Goal: Transaction & Acquisition: Purchase product/service

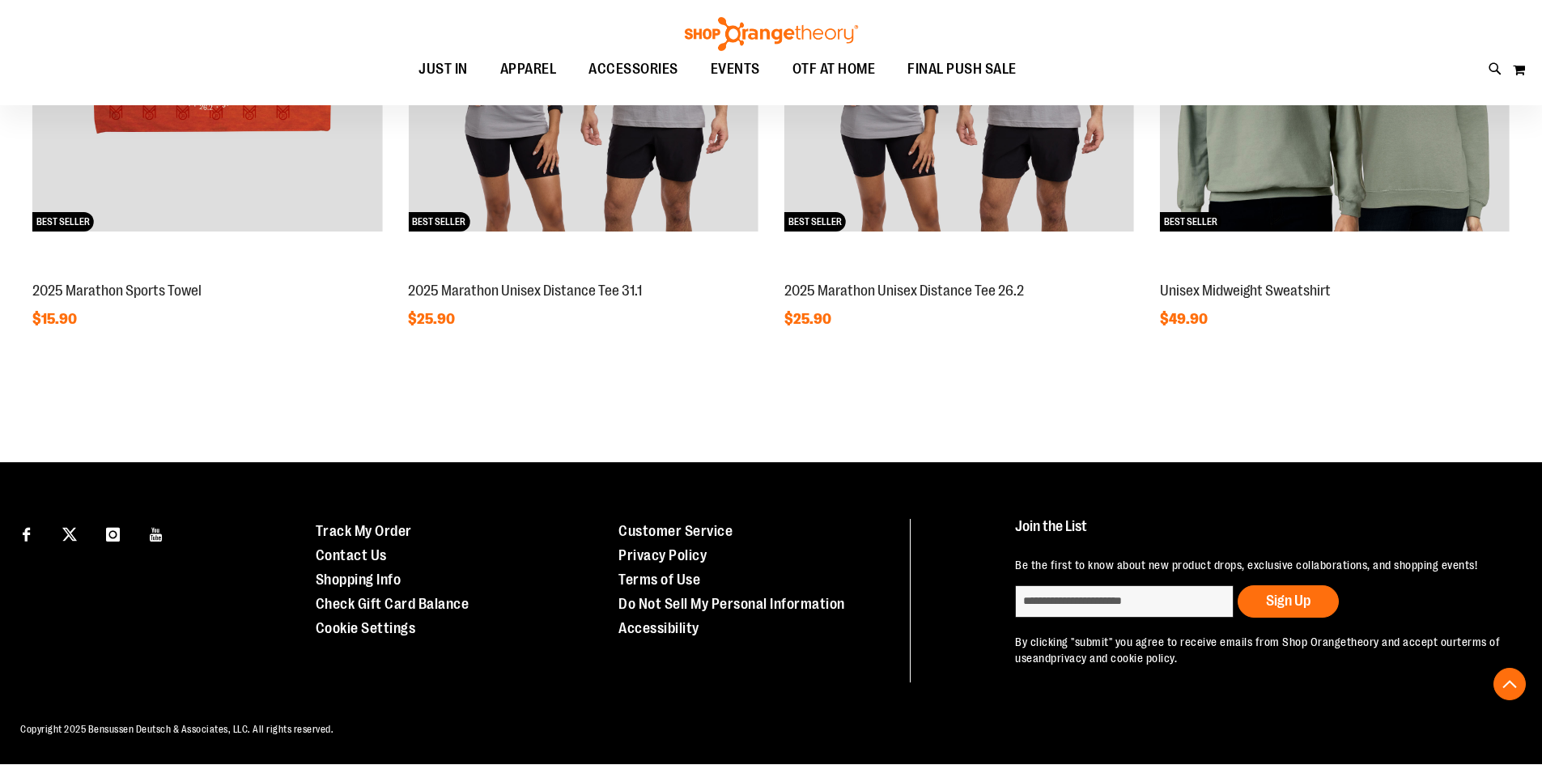
scroll to position [1269, 0]
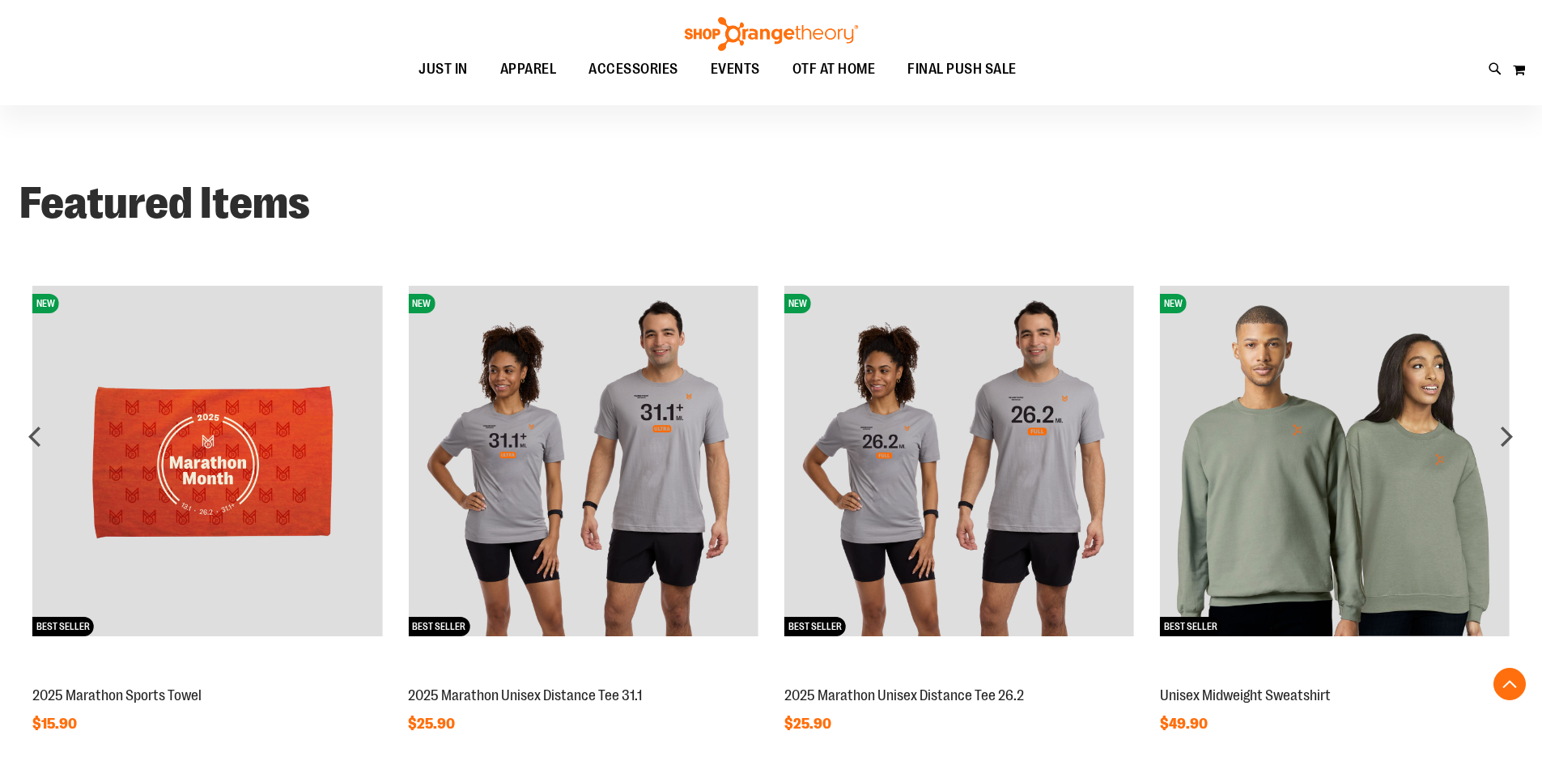
click at [1418, 485] on img at bounding box center [1335, 461] width 350 height 350
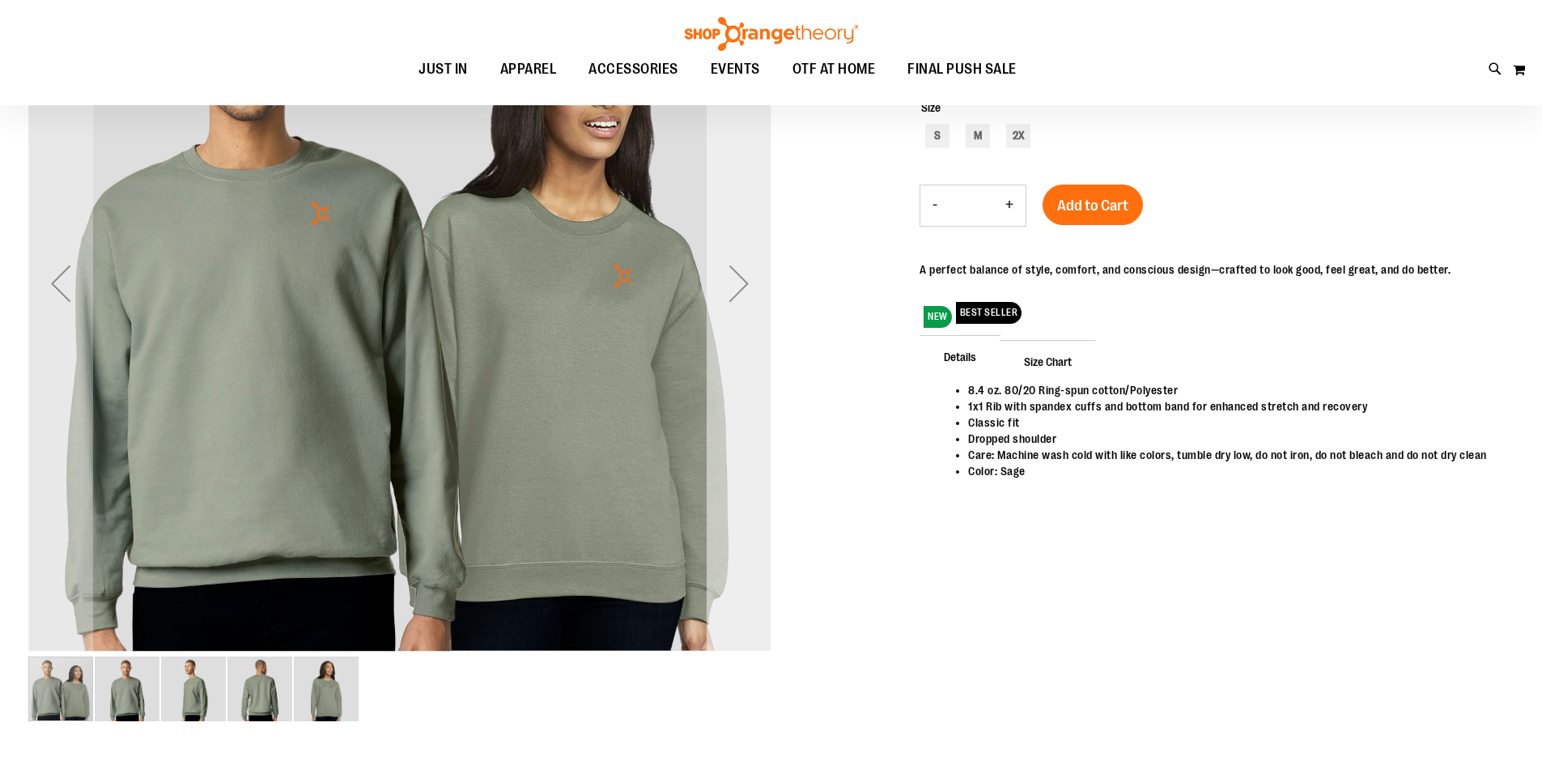
scroll to position [143, 0]
click at [750, 327] on div "Next" at bounding box center [739, 284] width 65 height 743
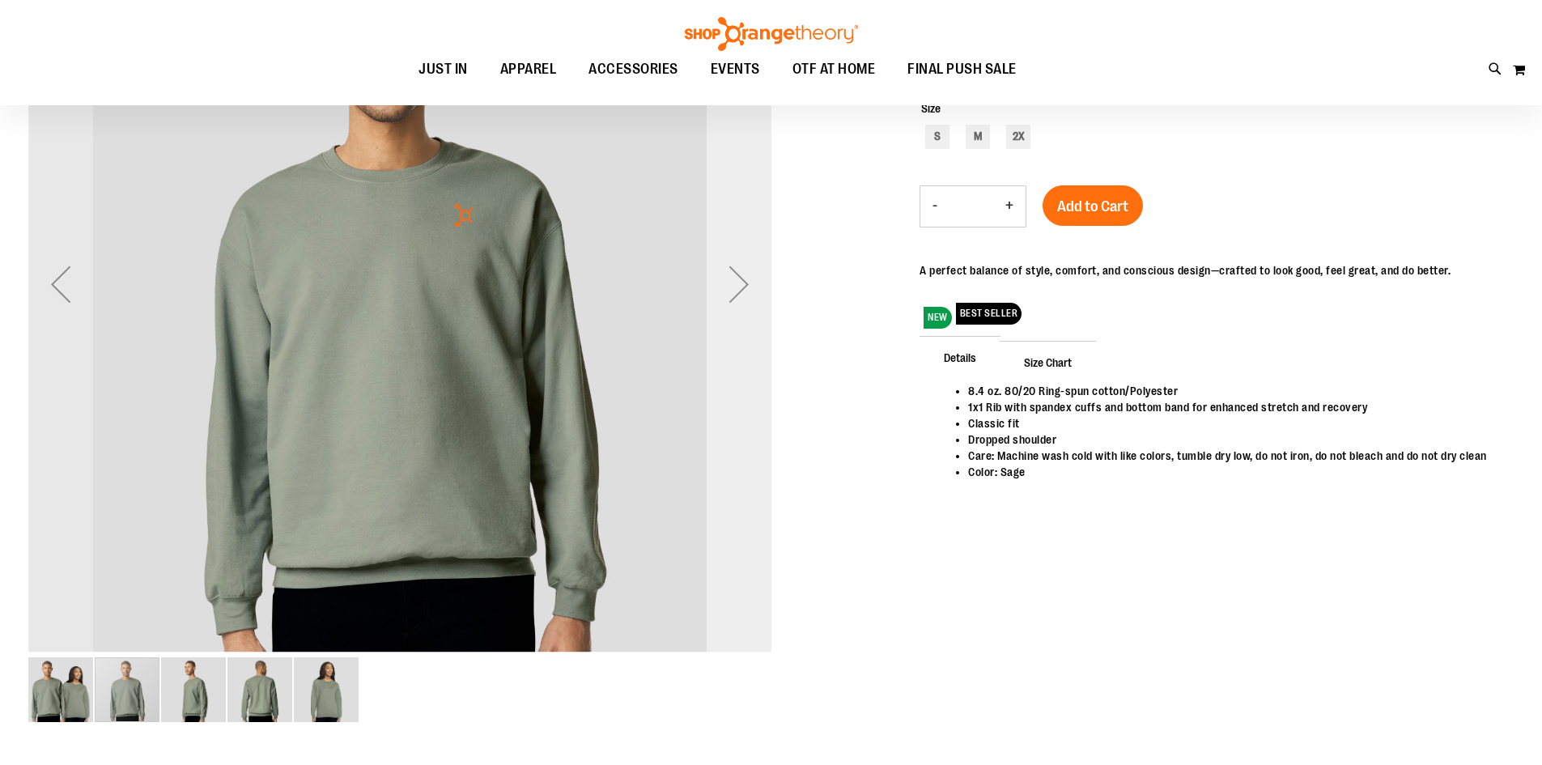
click at [750, 327] on div "Next" at bounding box center [739, 284] width 65 height 743
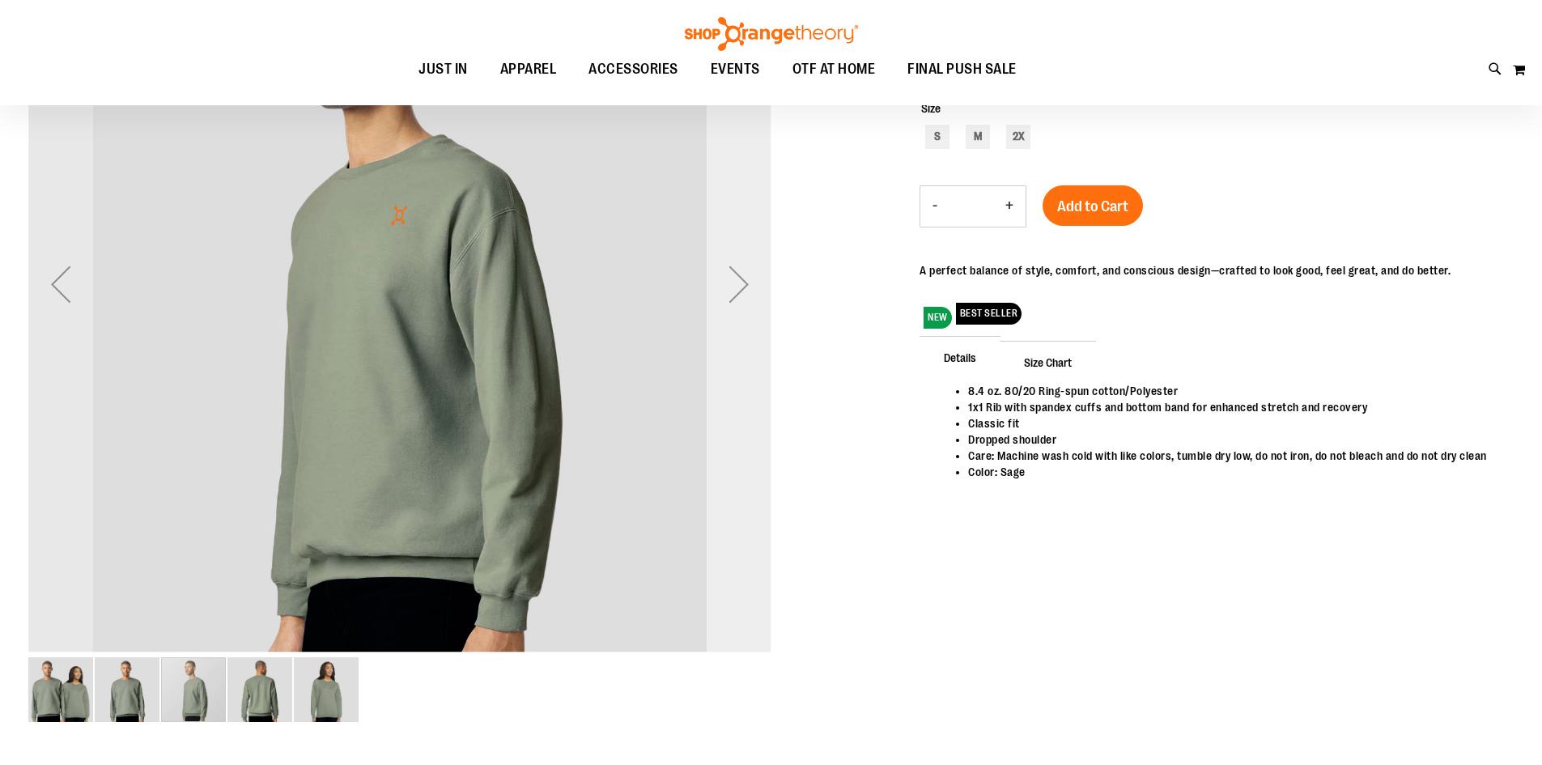
click at [750, 327] on div "Next" at bounding box center [739, 284] width 65 height 743
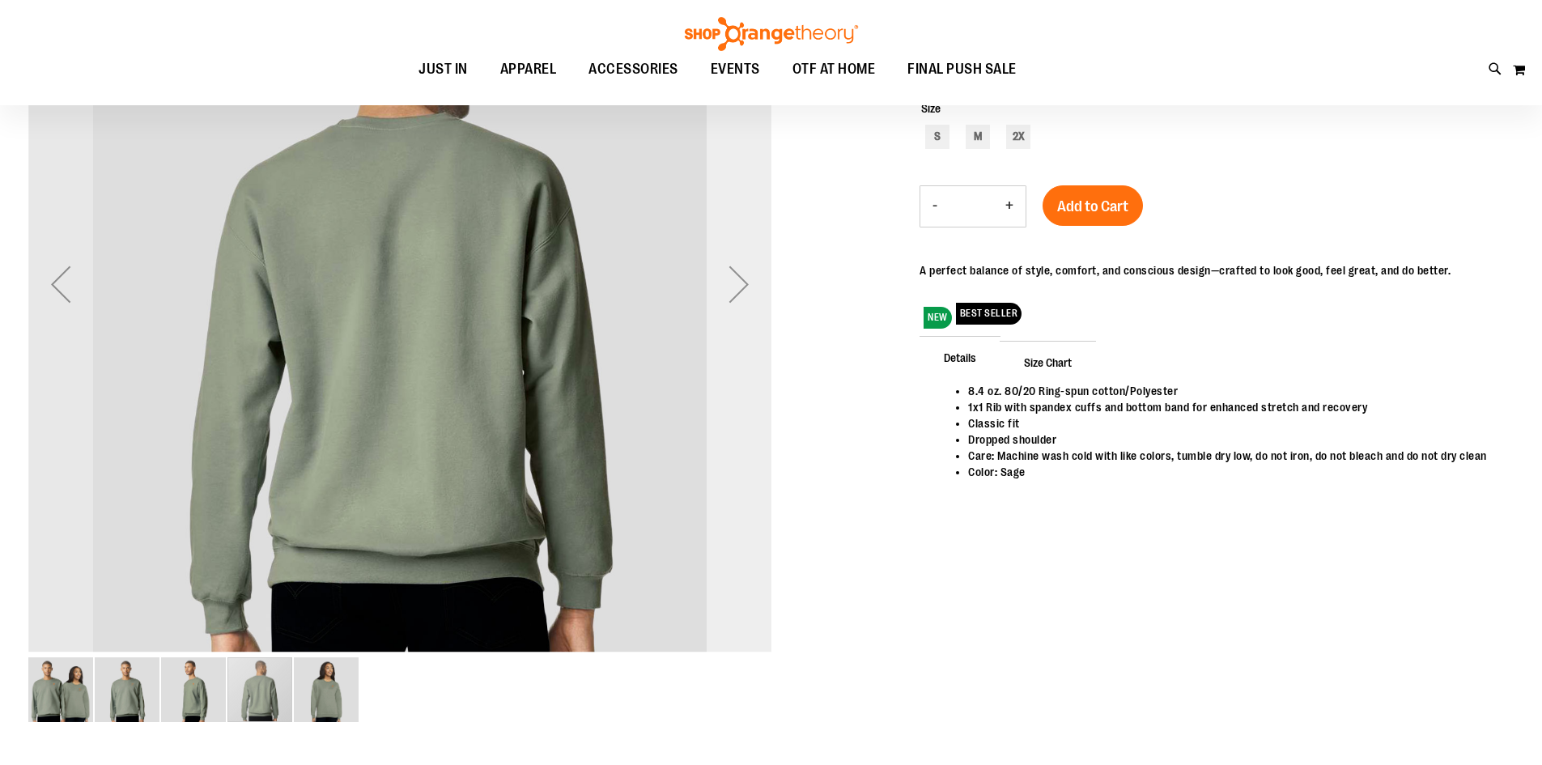
click at [750, 327] on div "Next" at bounding box center [739, 284] width 65 height 743
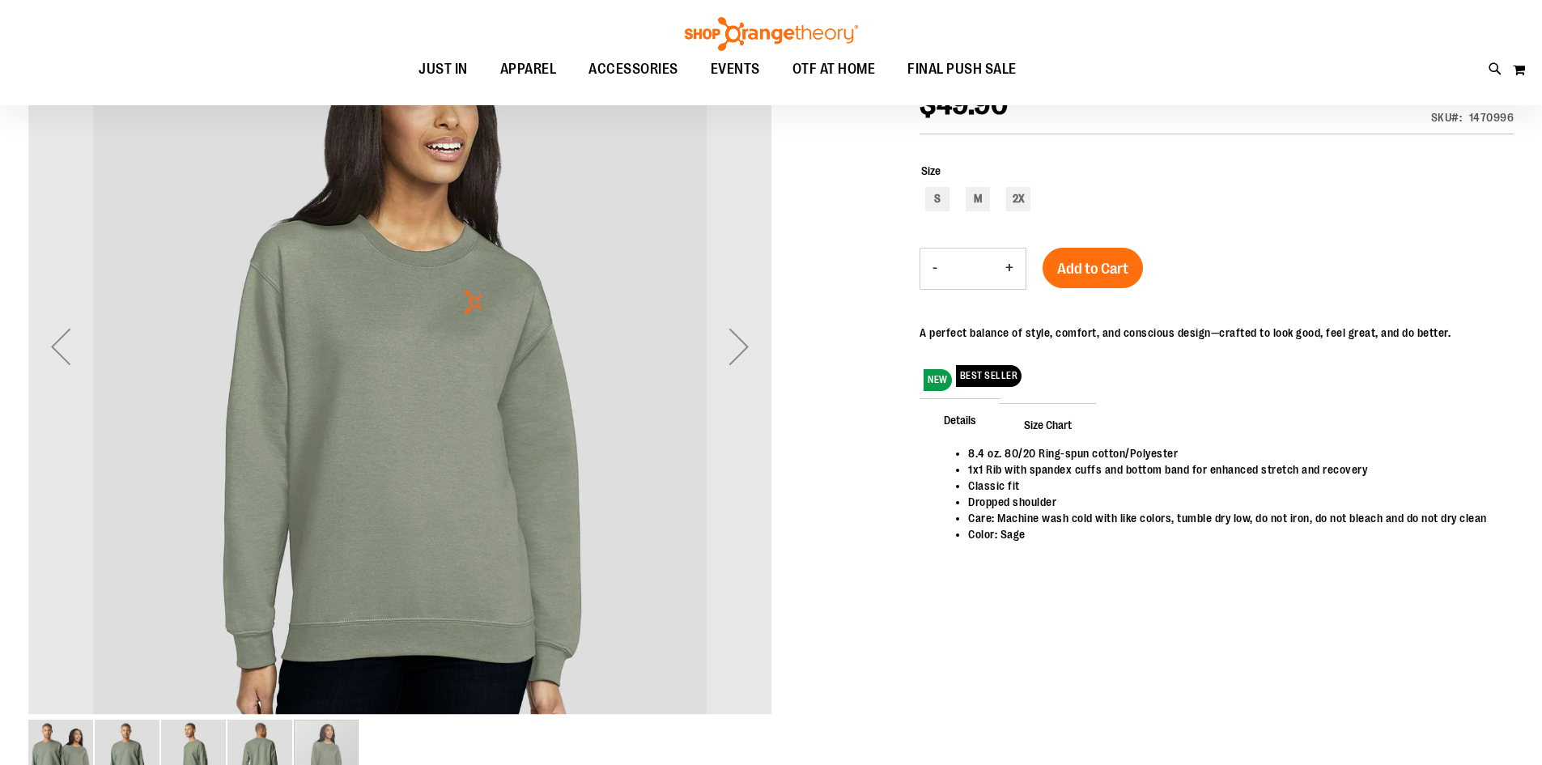
scroll to position [62, 0]
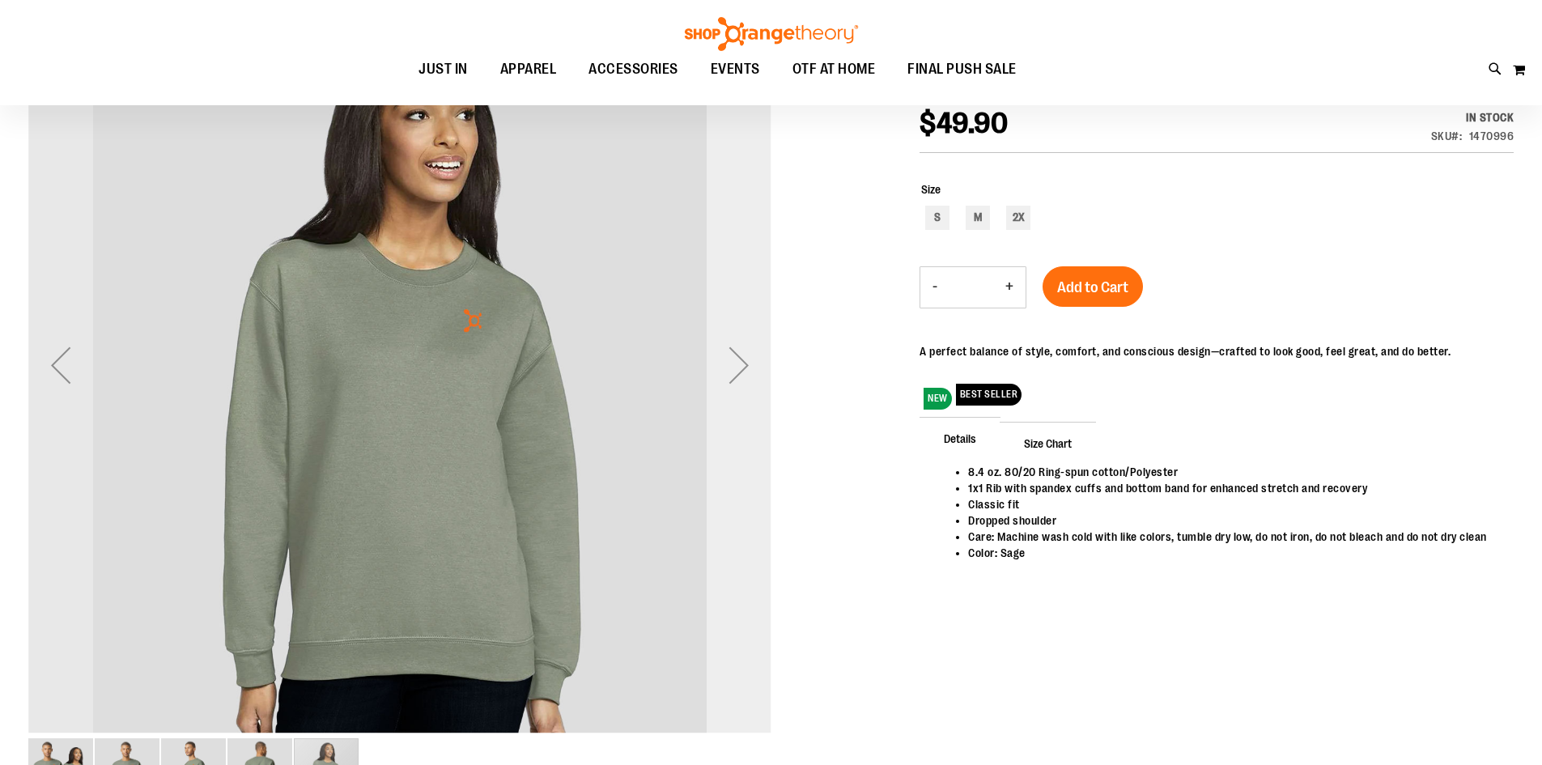
click at [770, 354] on div "Next" at bounding box center [739, 365] width 65 height 65
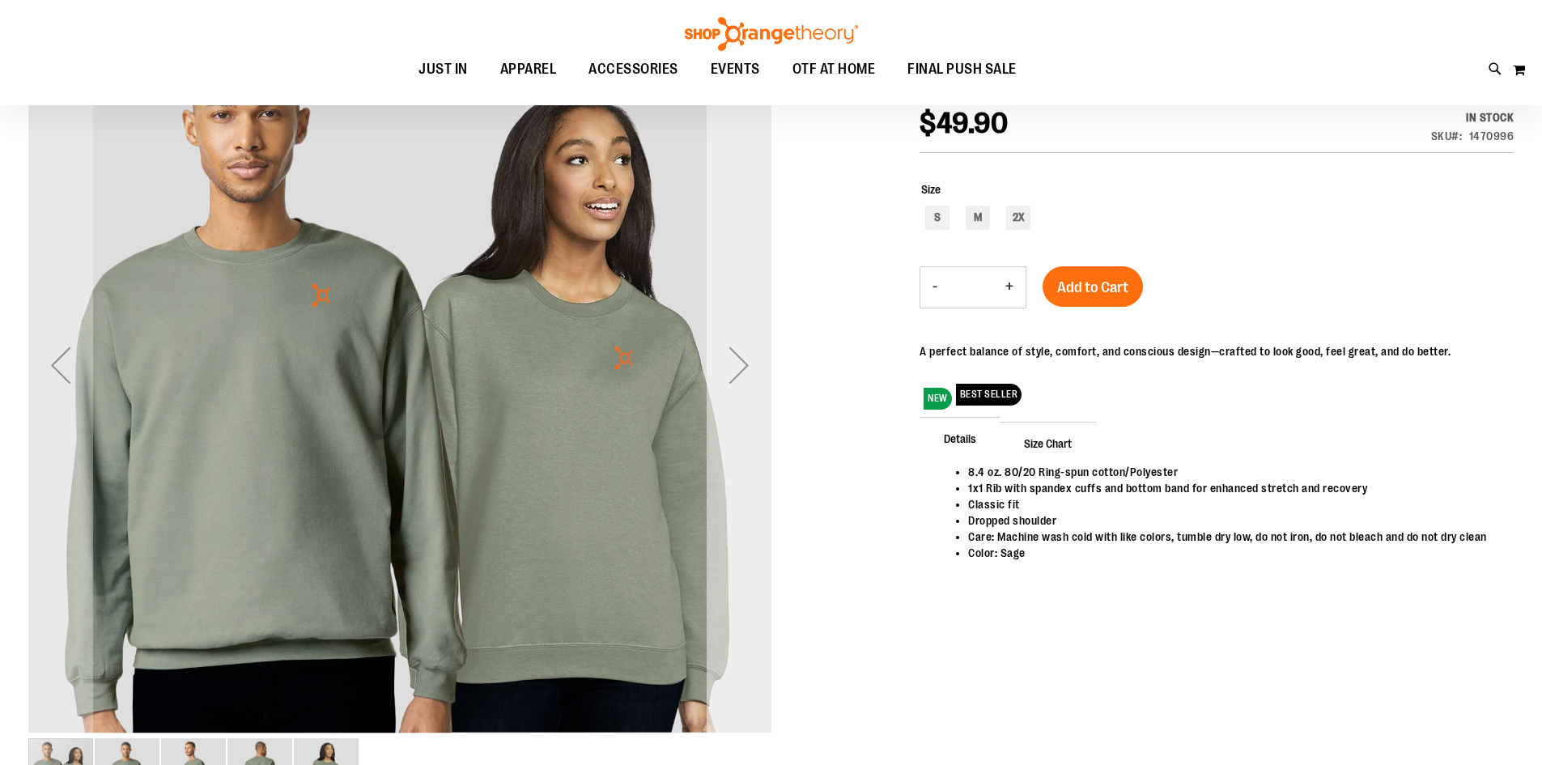
click at [770, 354] on div "Next" at bounding box center [739, 365] width 65 height 65
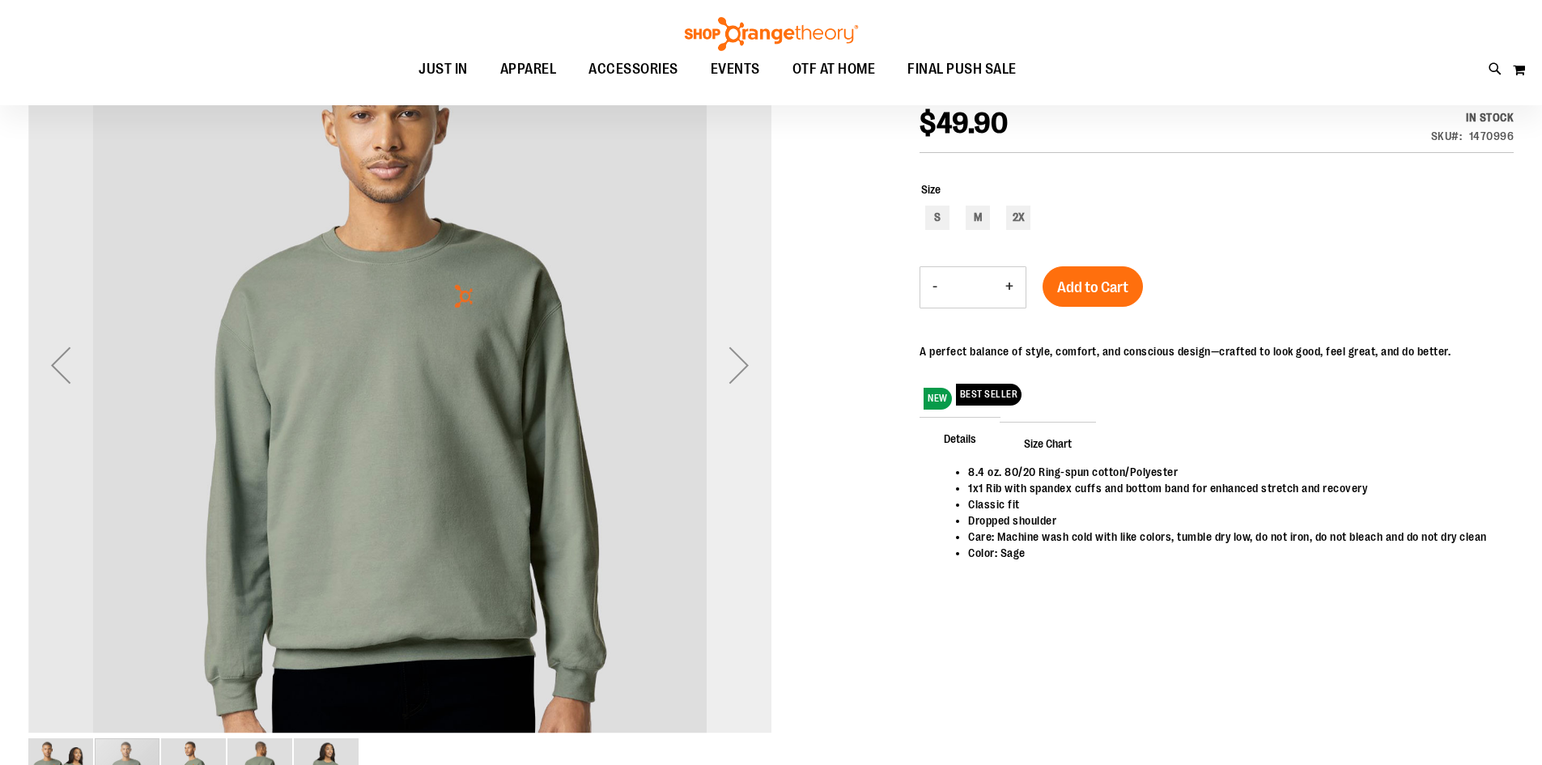
click at [770, 354] on div "Next" at bounding box center [739, 365] width 65 height 65
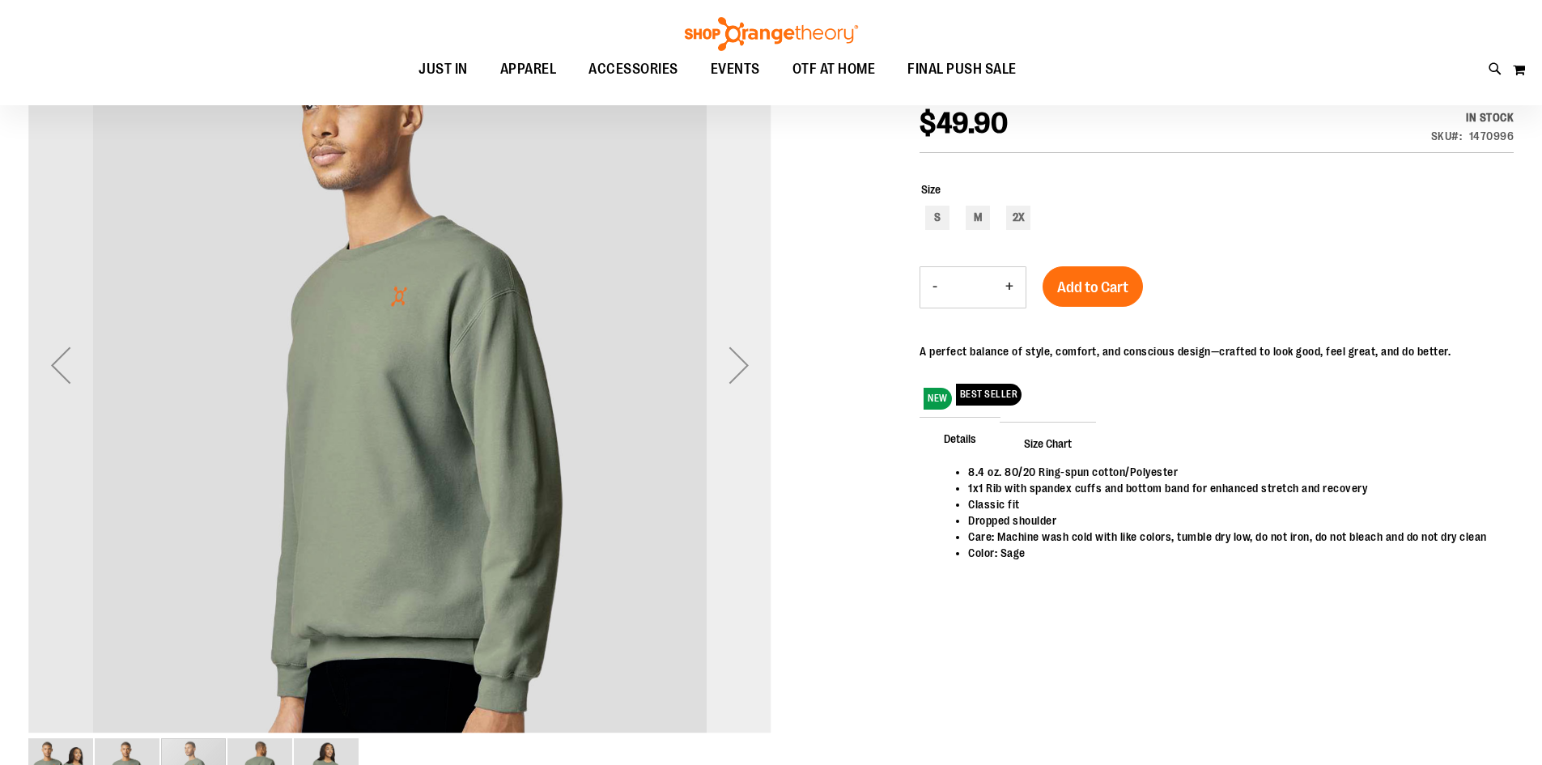
click at [770, 354] on div "Next" at bounding box center [739, 365] width 65 height 65
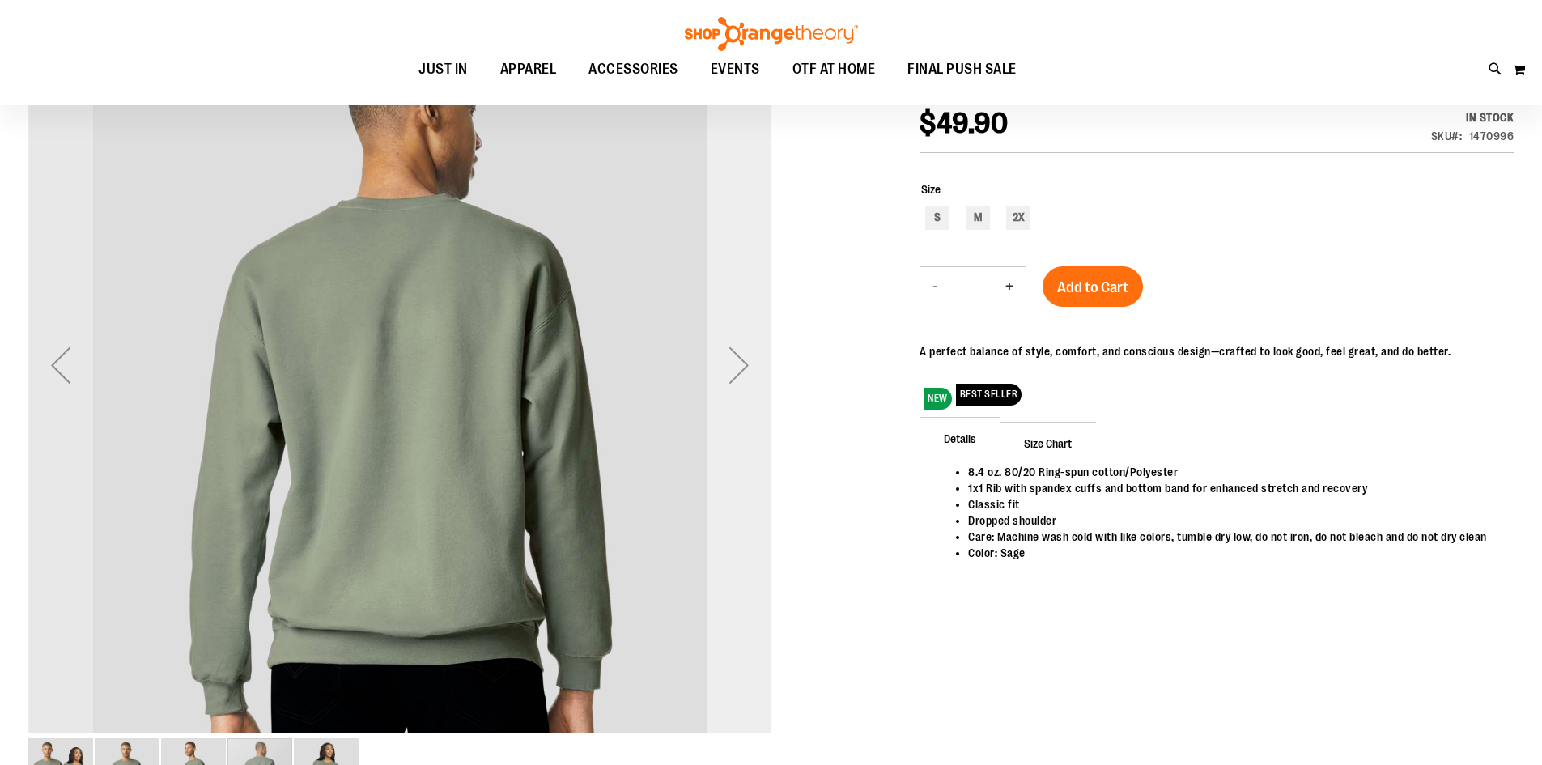
click at [769, 355] on div "Next" at bounding box center [739, 365] width 65 height 65
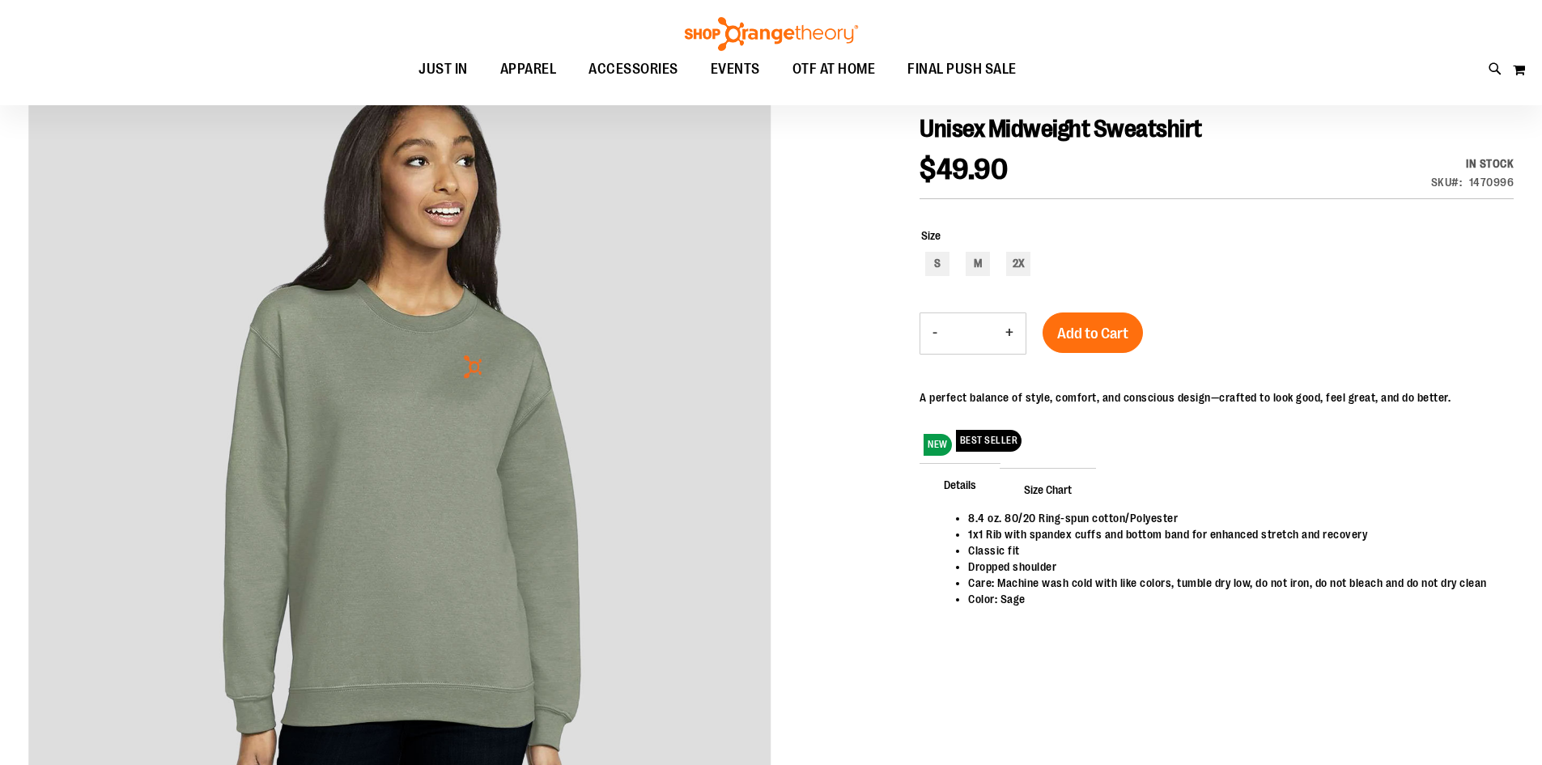
scroll to position [0, 0]
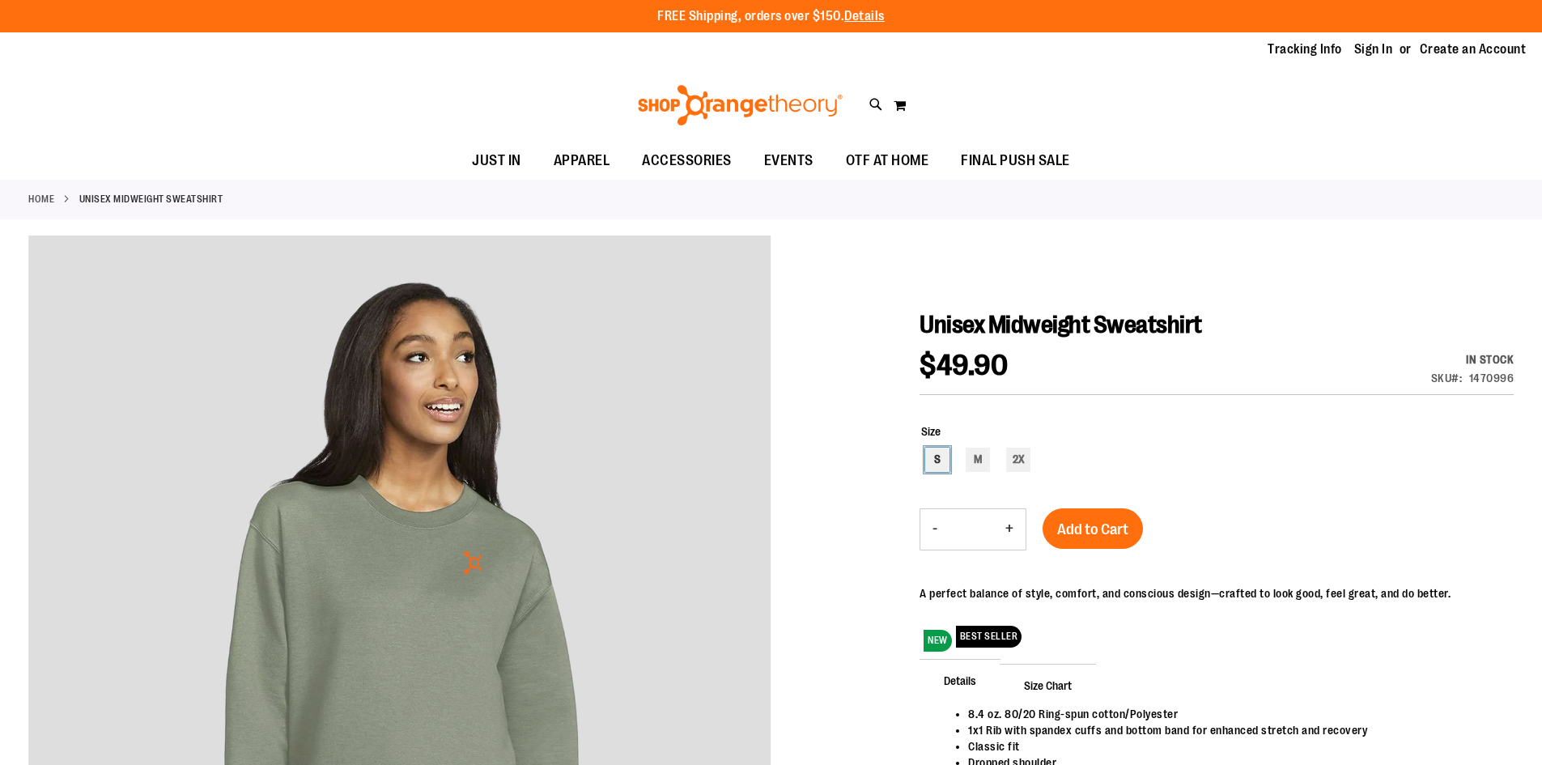
click at [946, 462] on div "S" at bounding box center [937, 460] width 24 height 24
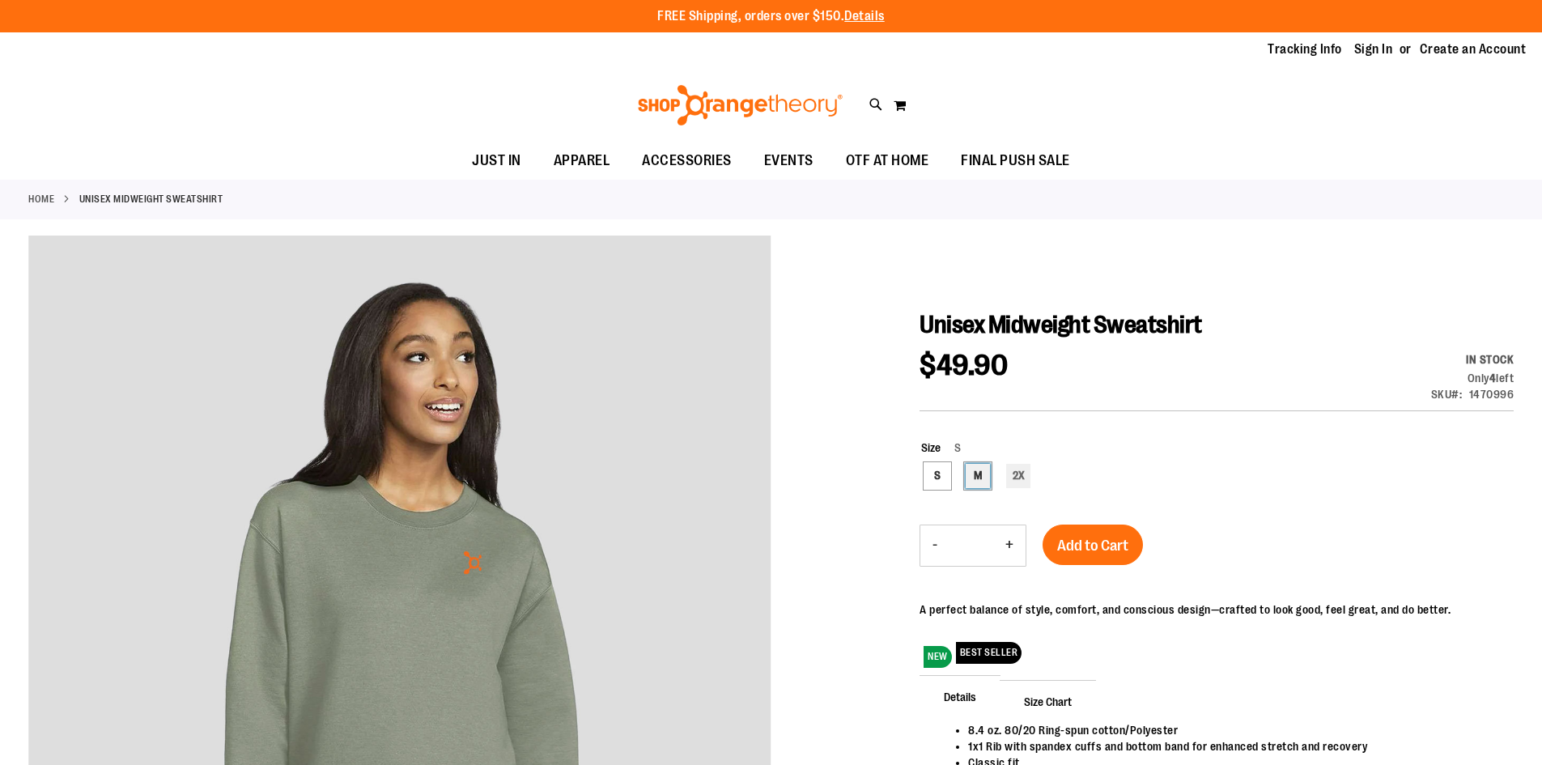
click at [978, 464] on div "M" at bounding box center [978, 476] width 24 height 24
type input "***"
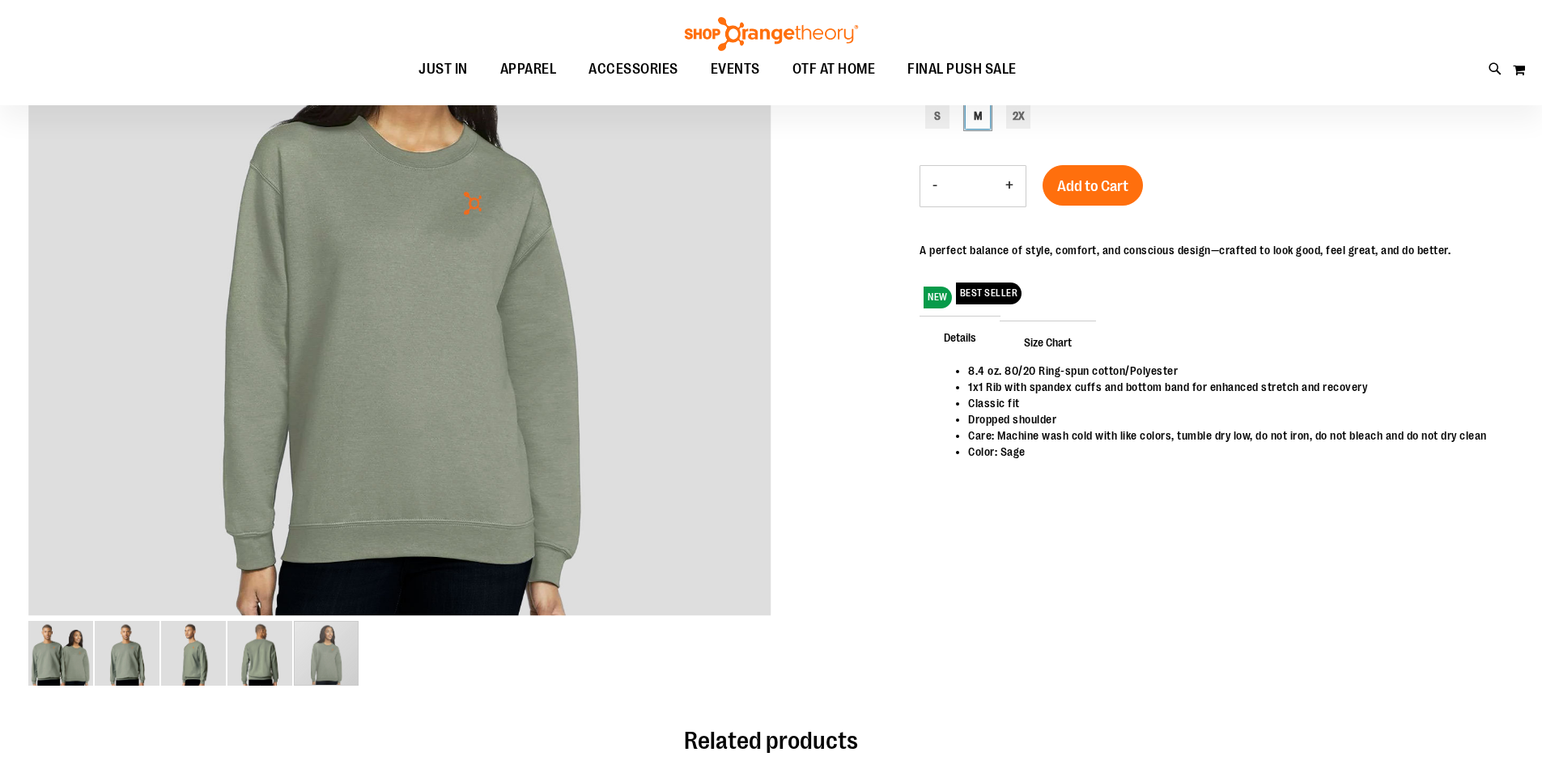
scroll to position [161, 0]
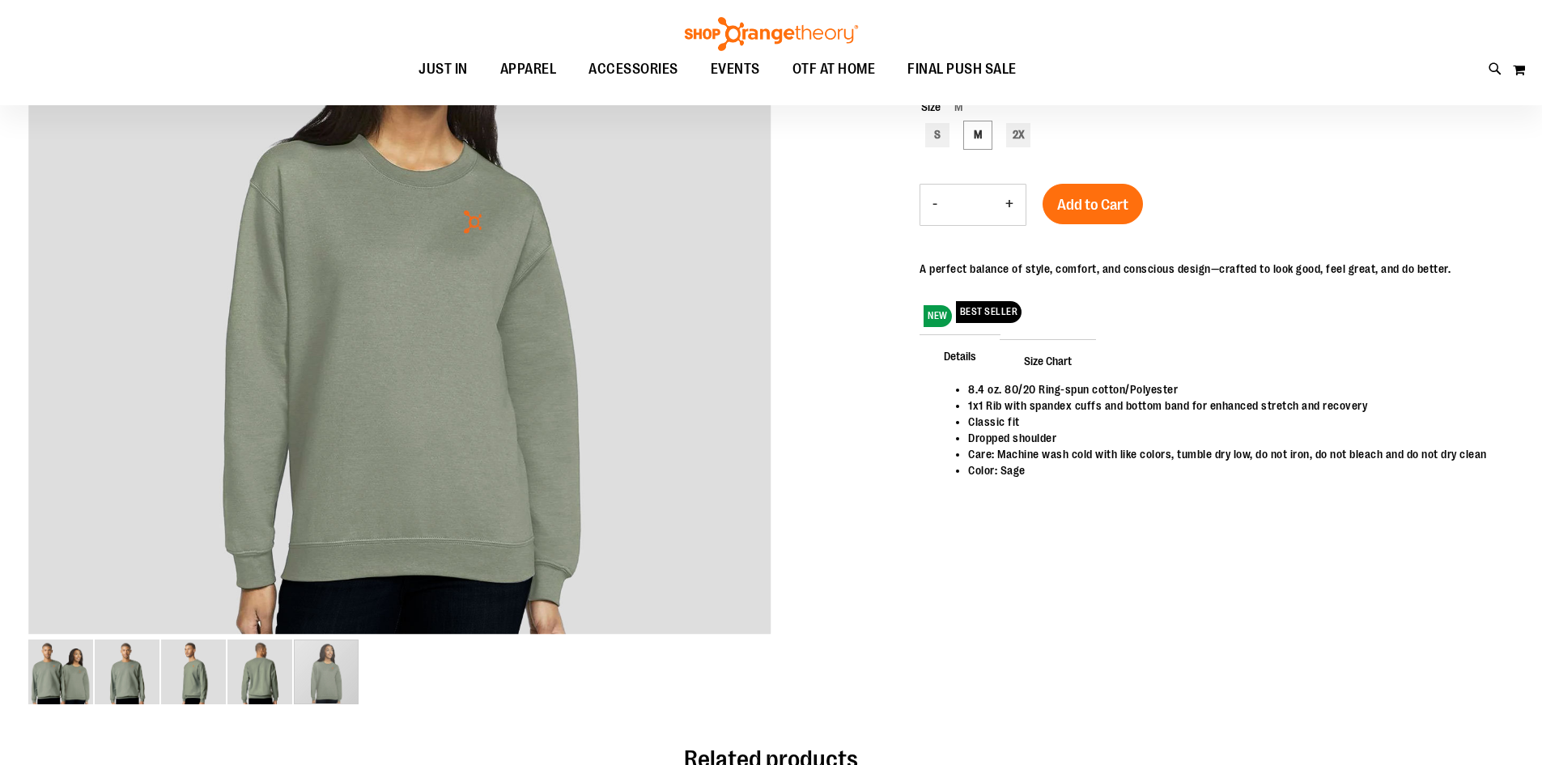
click at [1012, 366] on span "Size Chart" at bounding box center [1048, 360] width 96 height 42
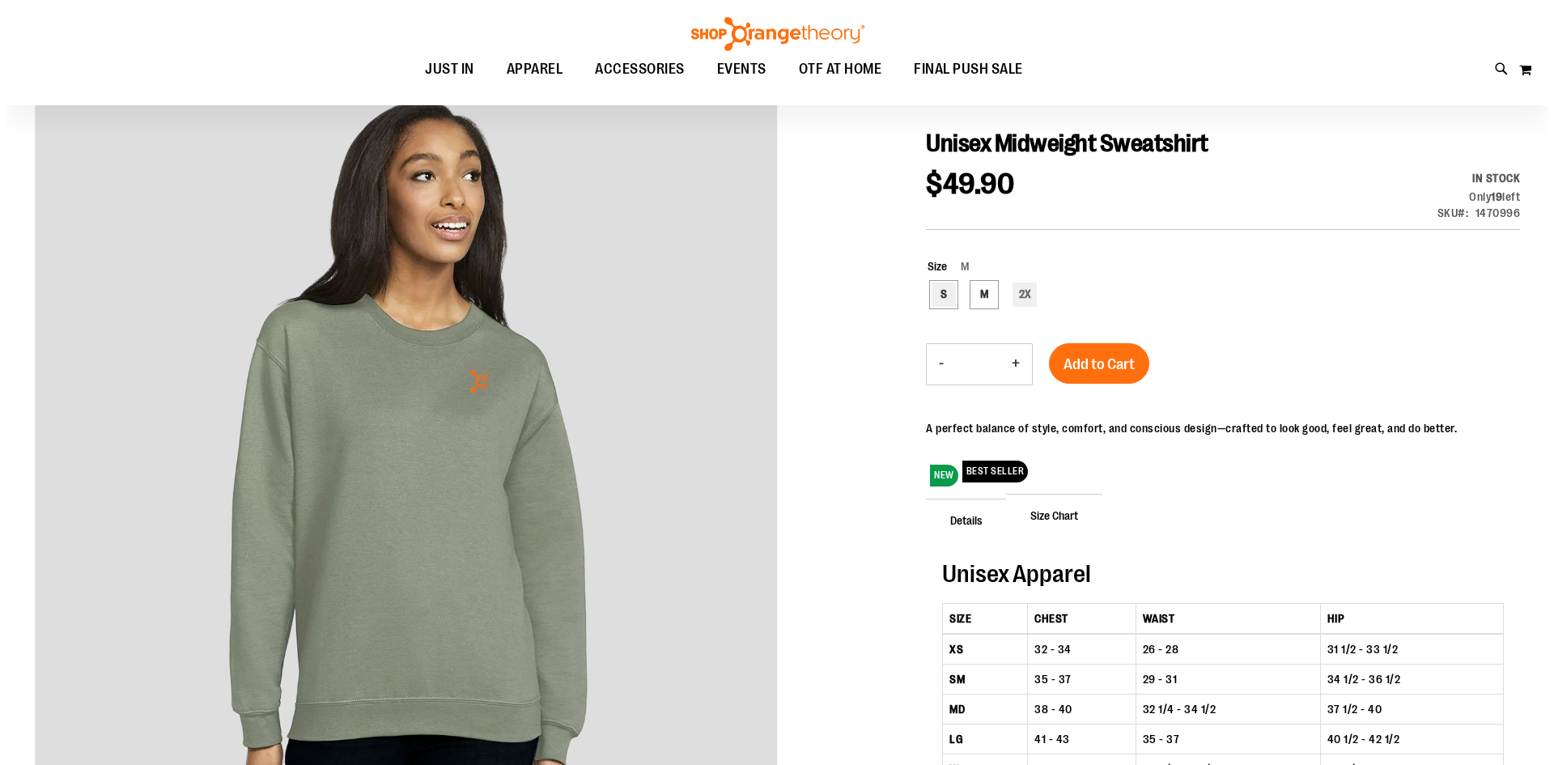
scroll to position [0, 0]
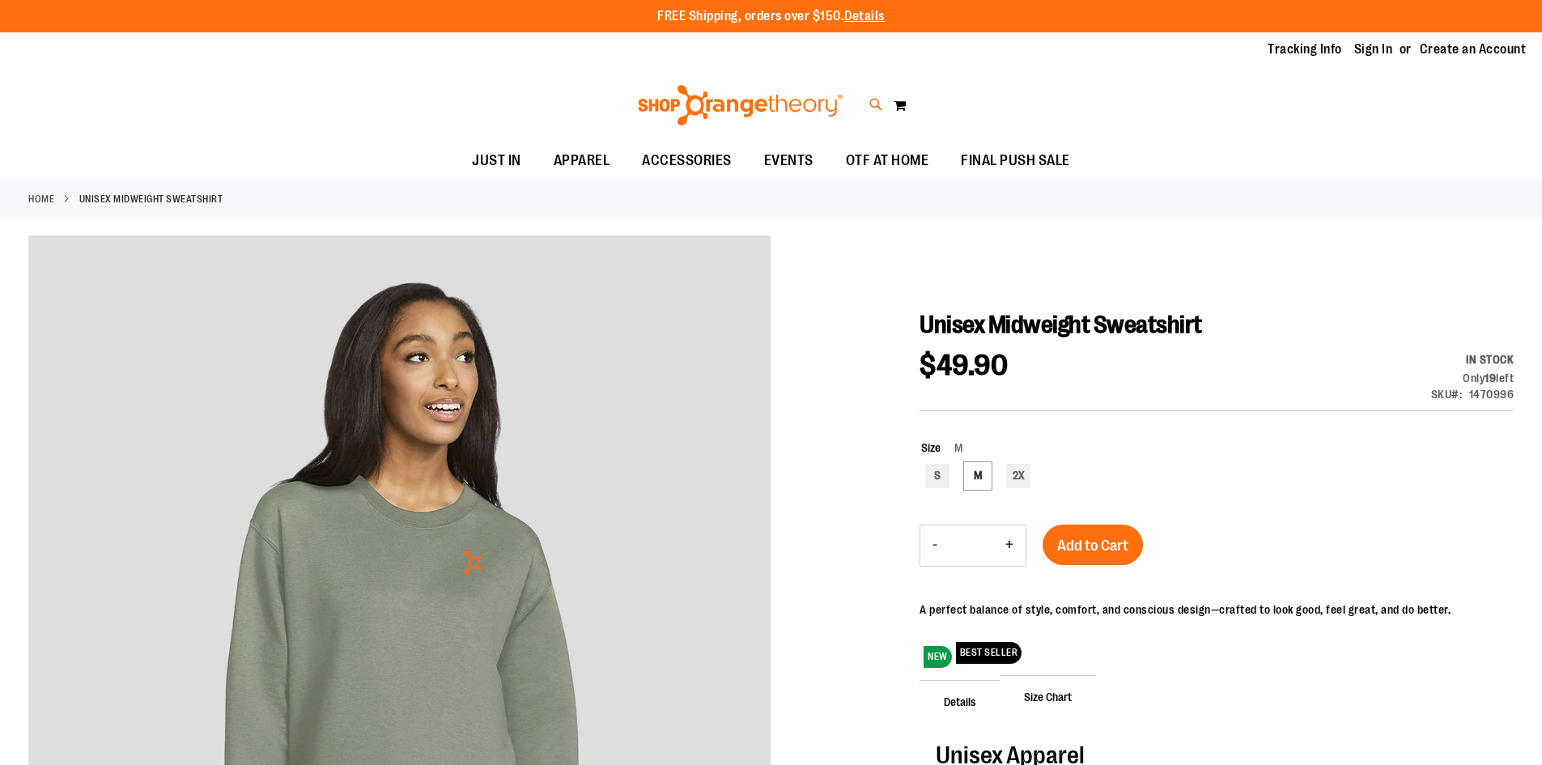
click at [871, 104] on icon at bounding box center [876, 105] width 14 height 19
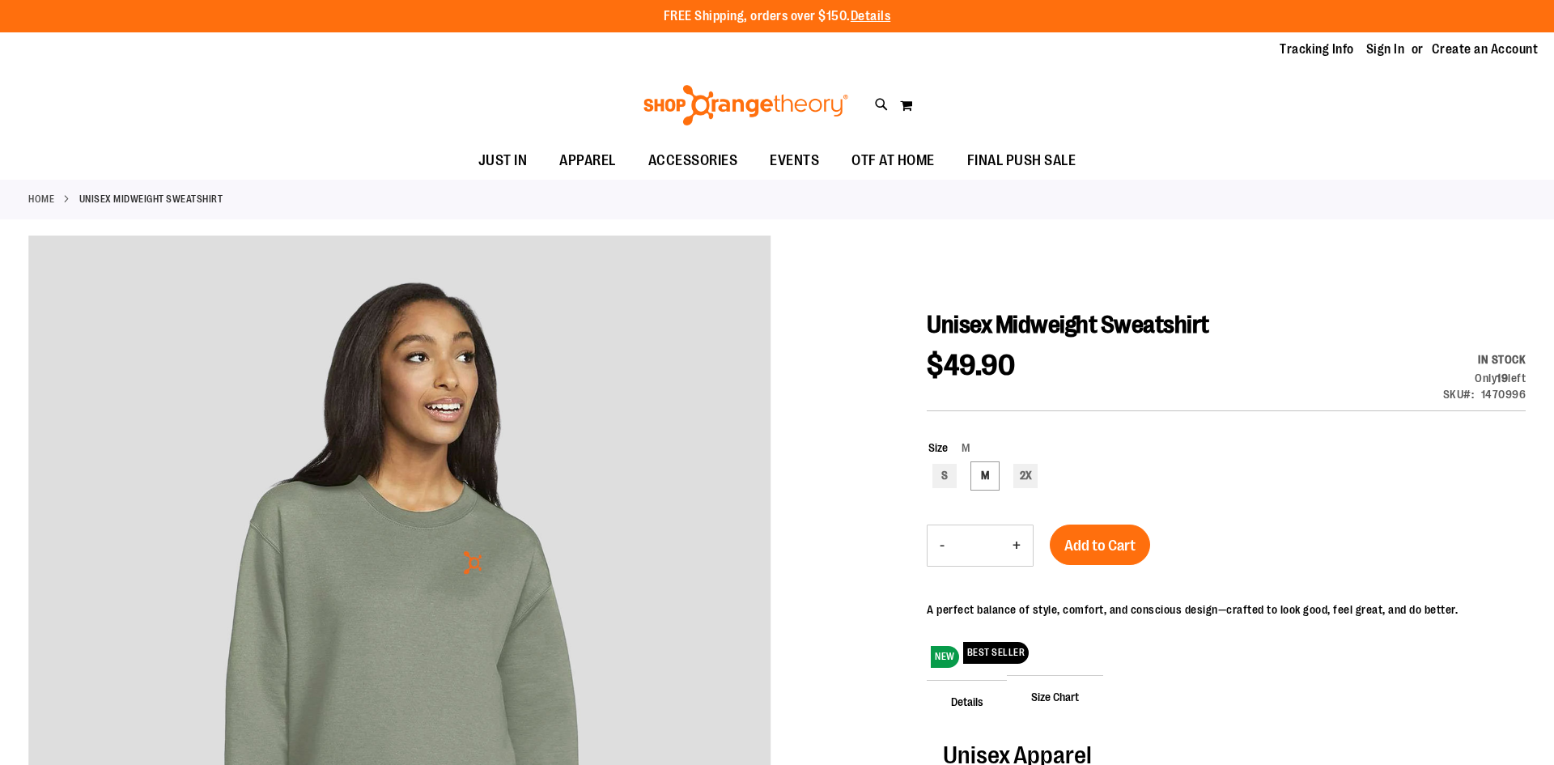
click at [638, 98] on input "Search" at bounding box center [776, 91] width 1233 height 53
type input "*****"
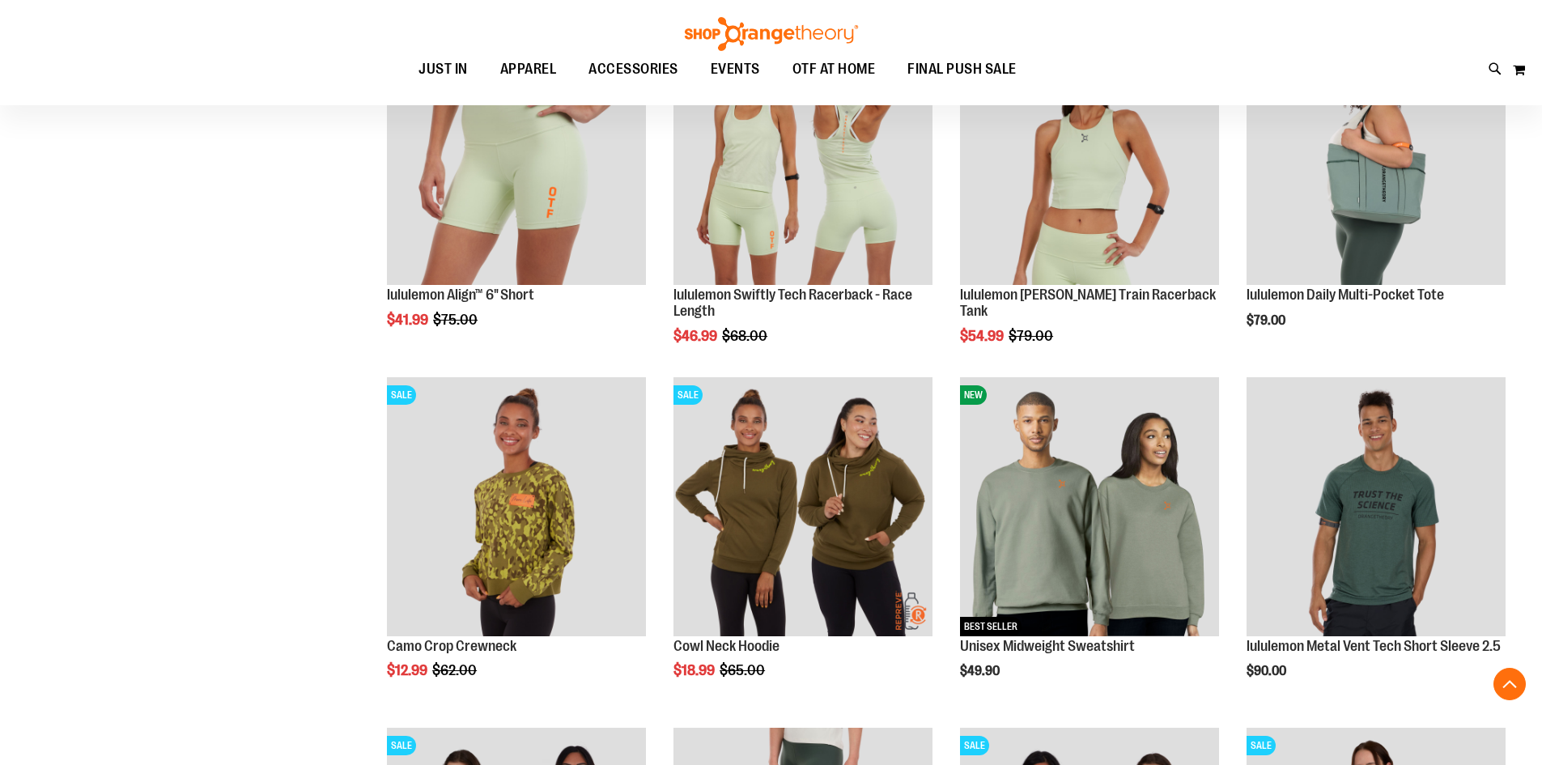
scroll to position [873, 0]
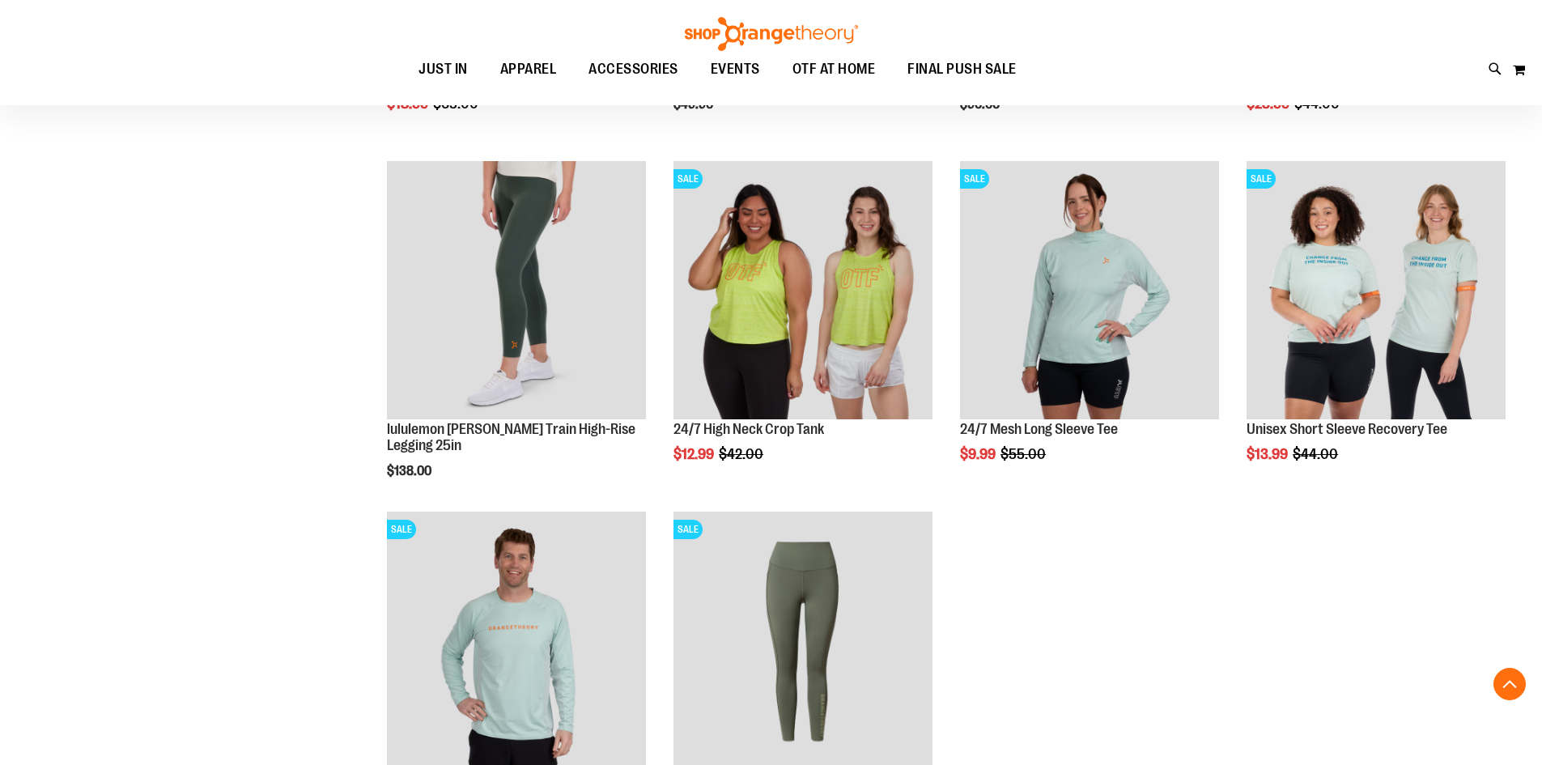
scroll to position [3058, 0]
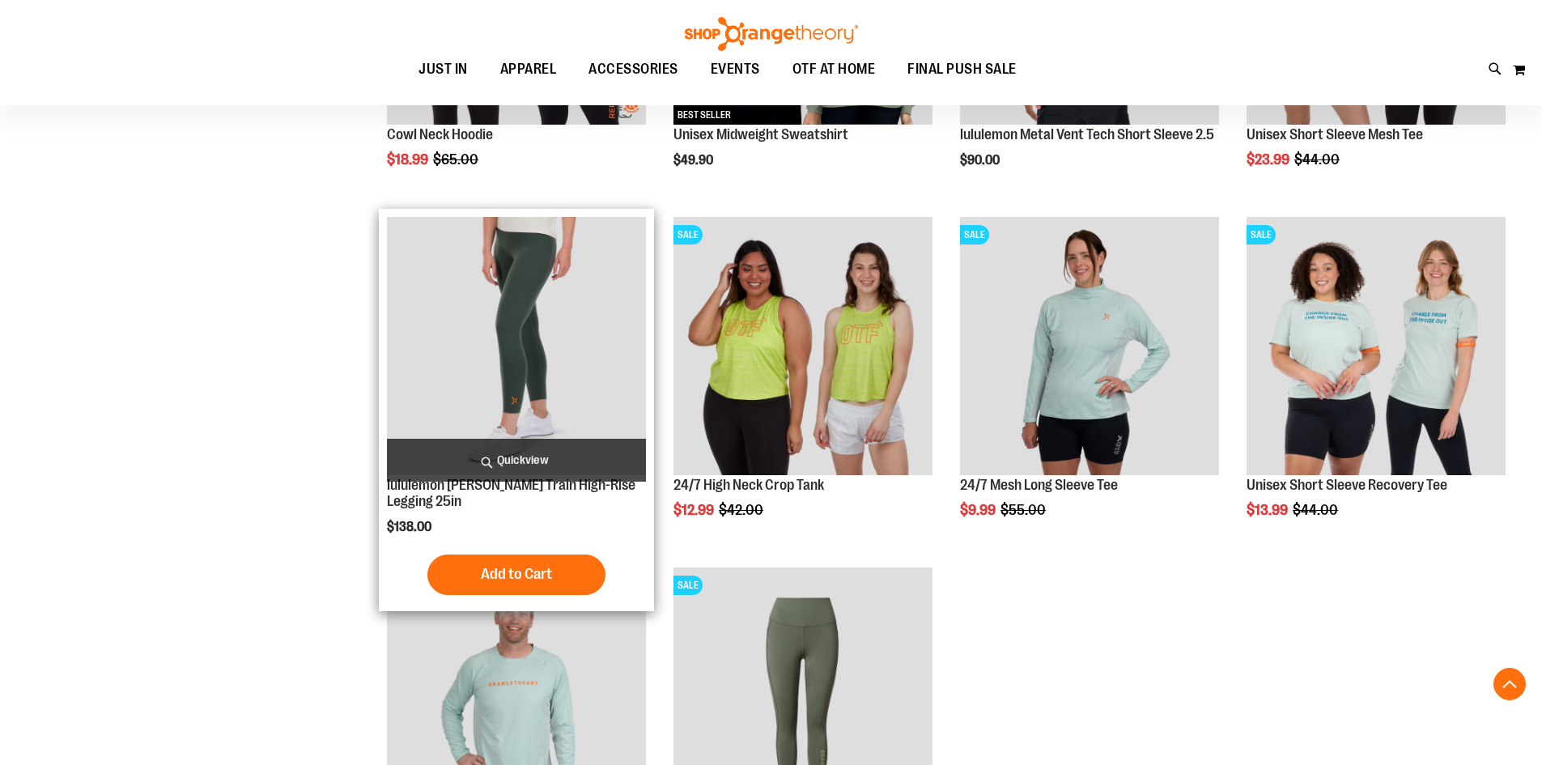
click at [550, 325] on img "product" at bounding box center [516, 346] width 259 height 259
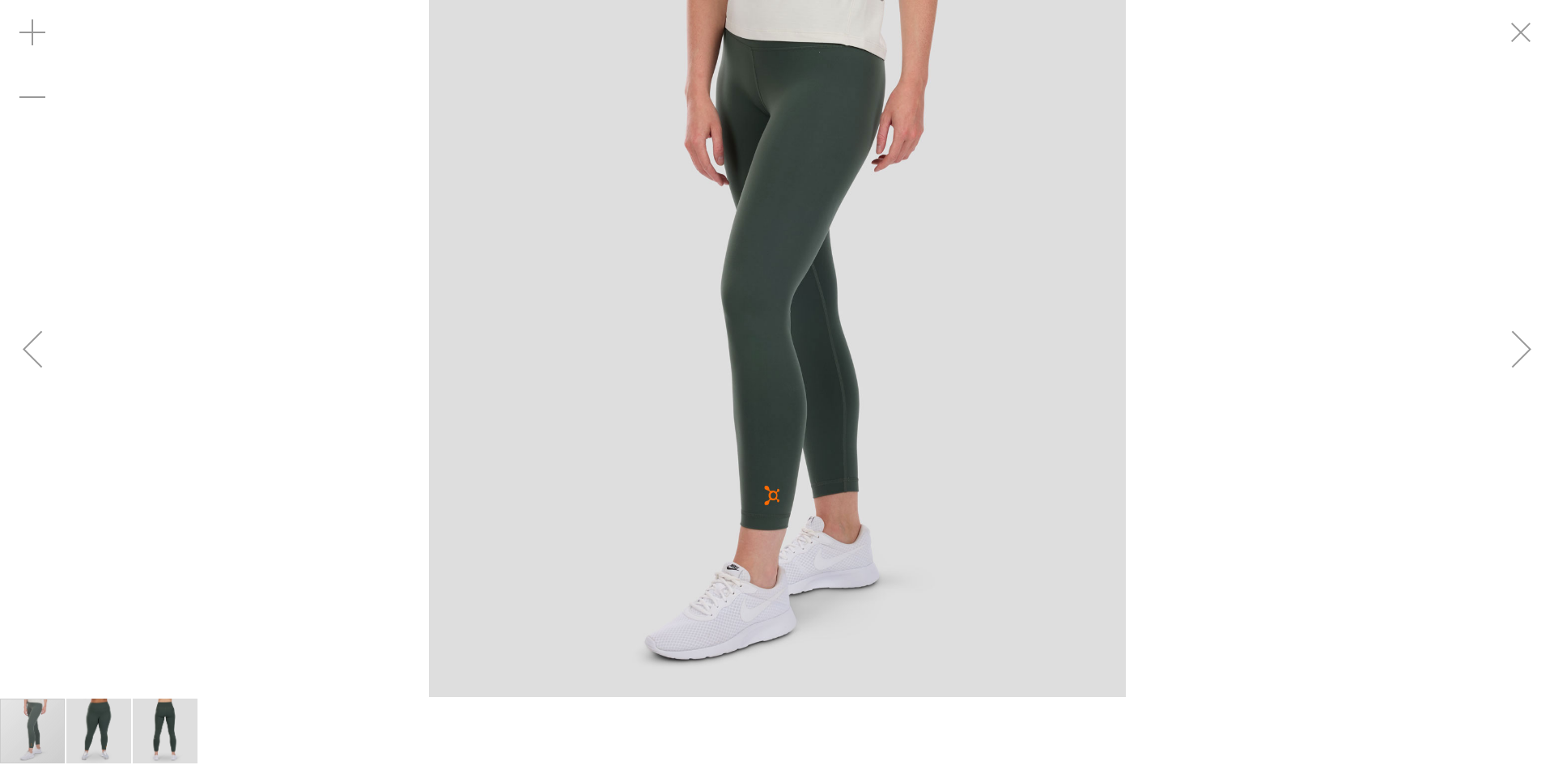
click at [1534, 342] on div "Next" at bounding box center [1521, 349] width 65 height 65
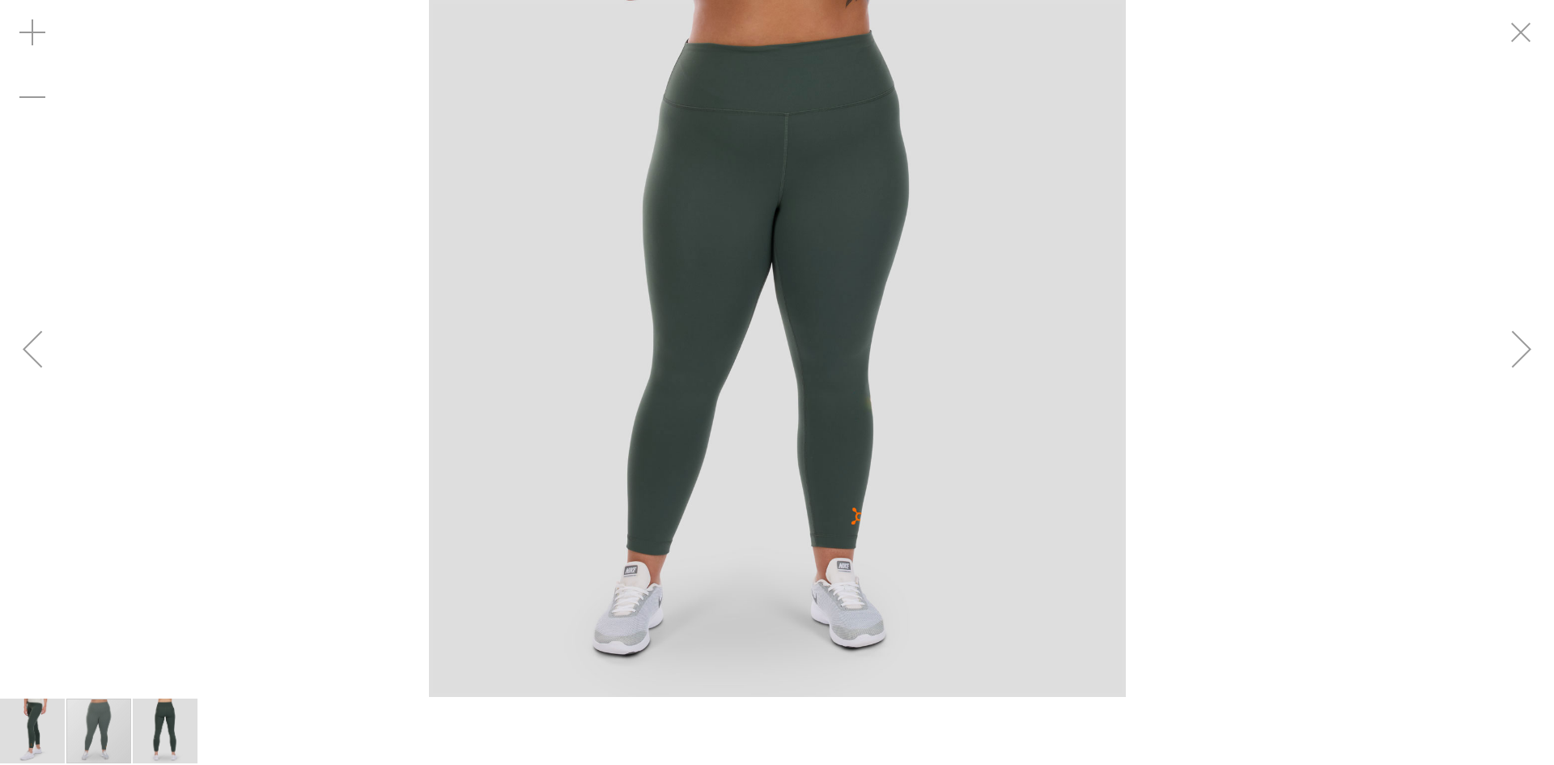
click at [1534, 342] on div "Next" at bounding box center [1521, 349] width 65 height 65
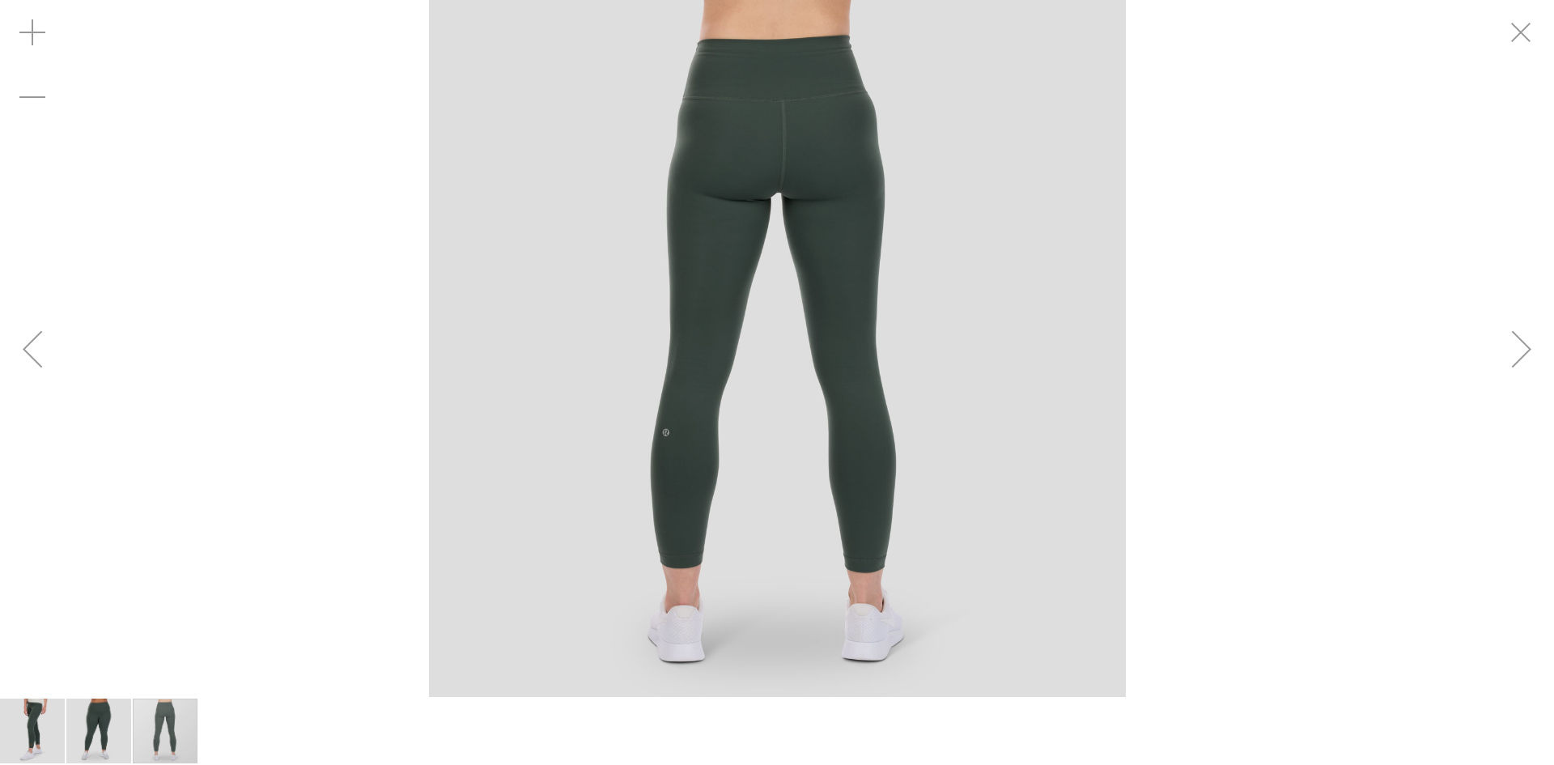
click at [1521, 352] on div "Next" at bounding box center [1521, 349] width 65 height 65
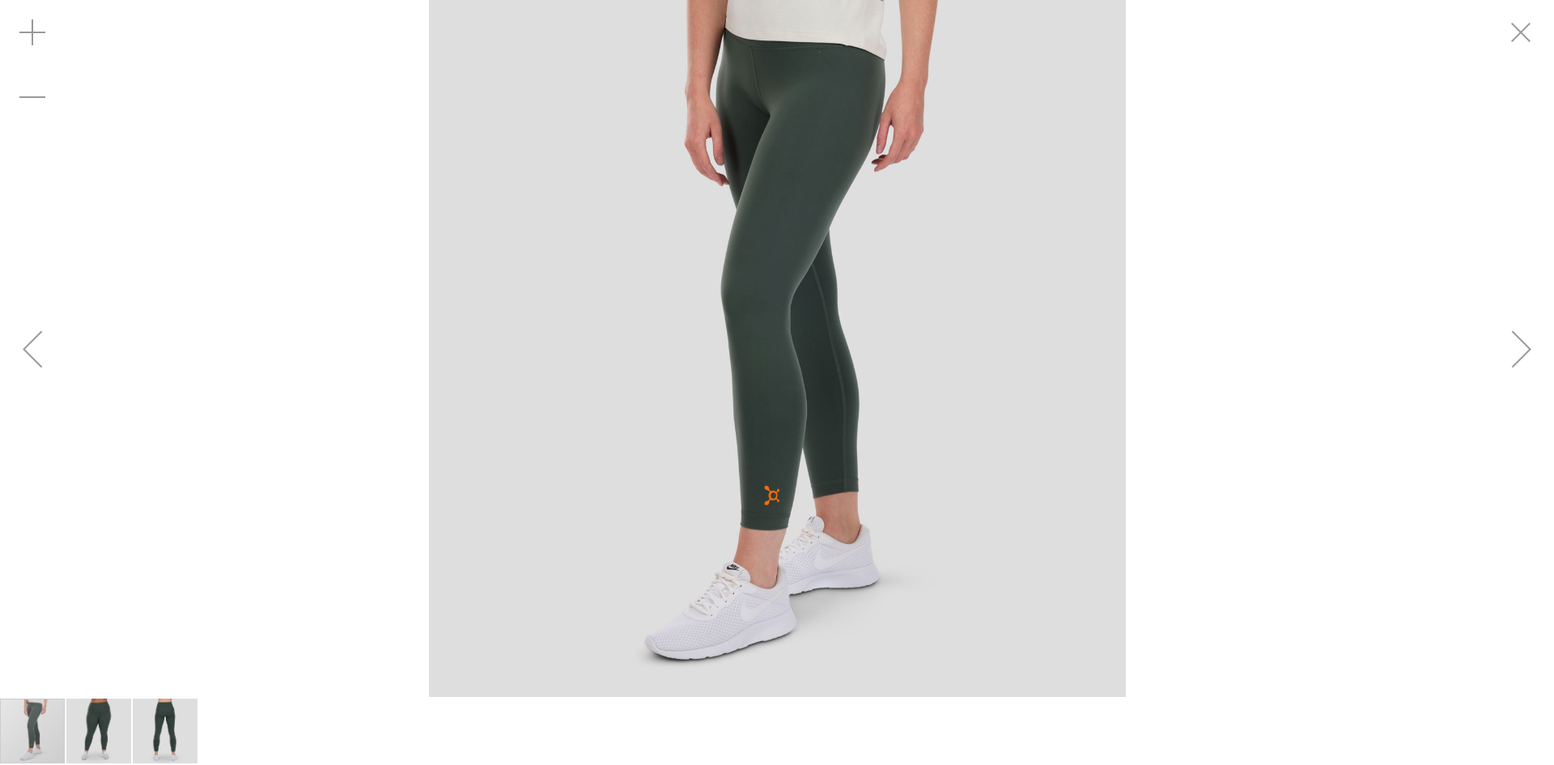
click at [1521, 352] on div "Next" at bounding box center [1521, 349] width 65 height 65
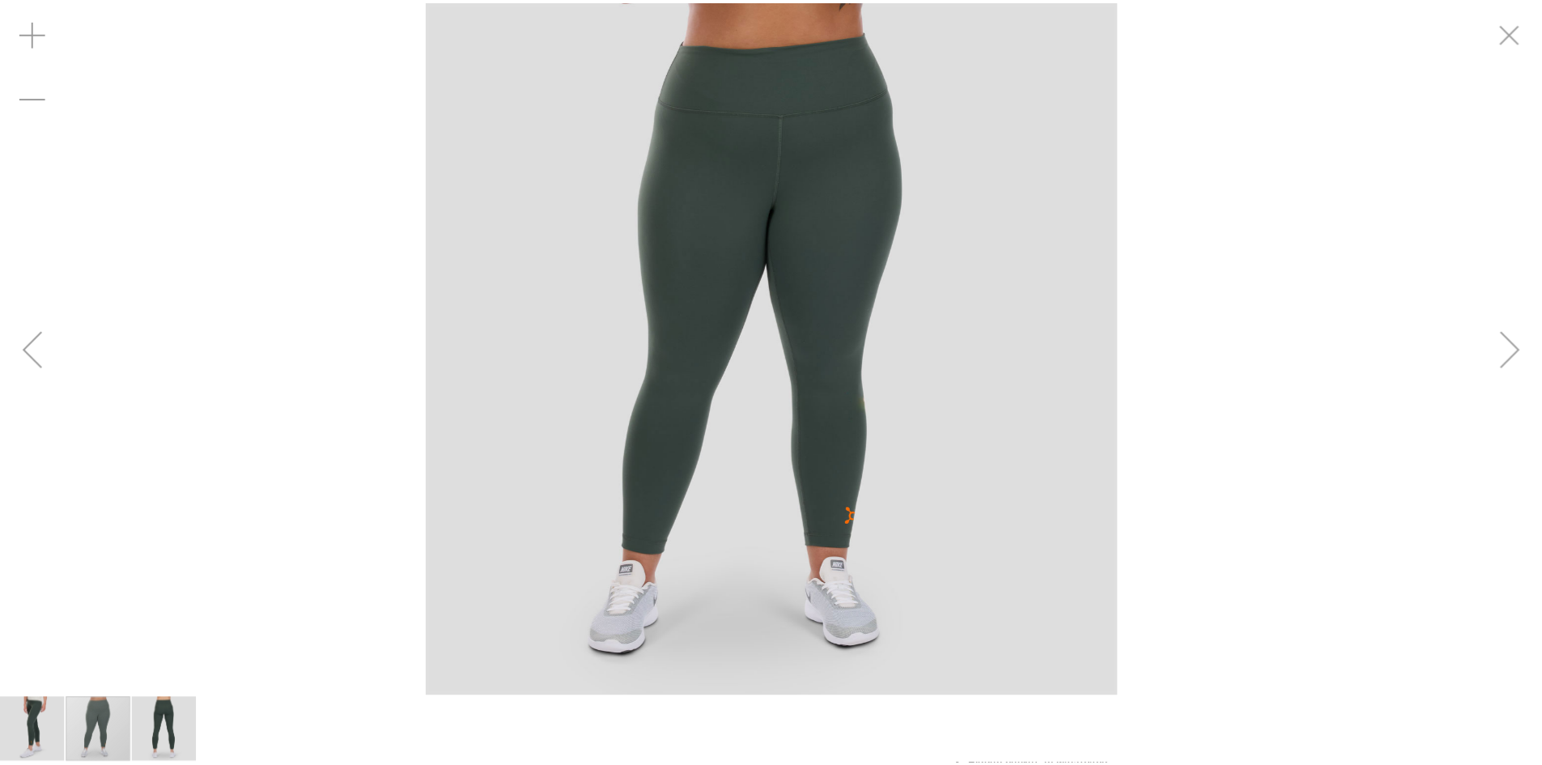
scroll to position [160, 0]
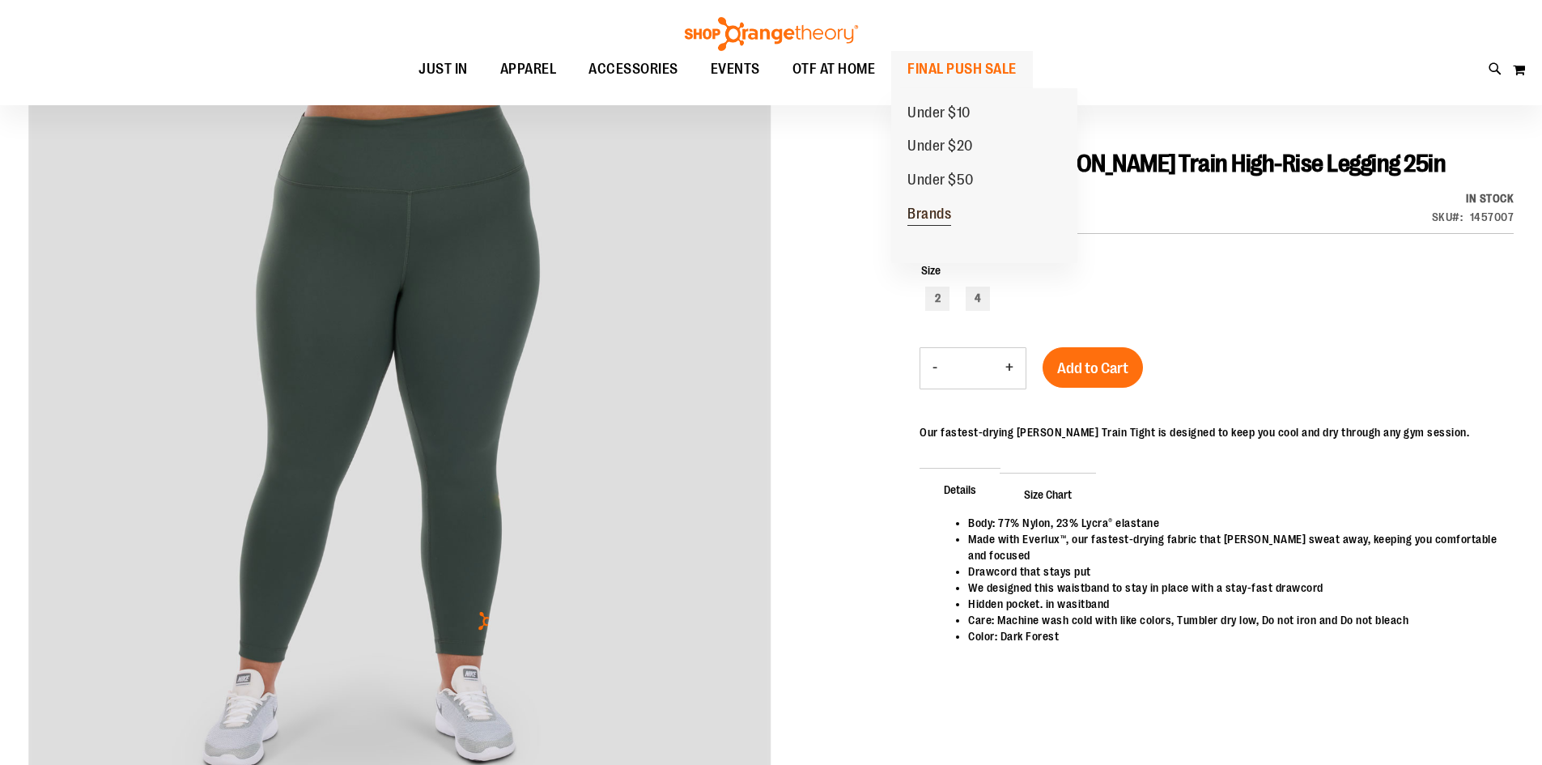
click at [926, 223] on span "Brands" at bounding box center [929, 216] width 44 height 20
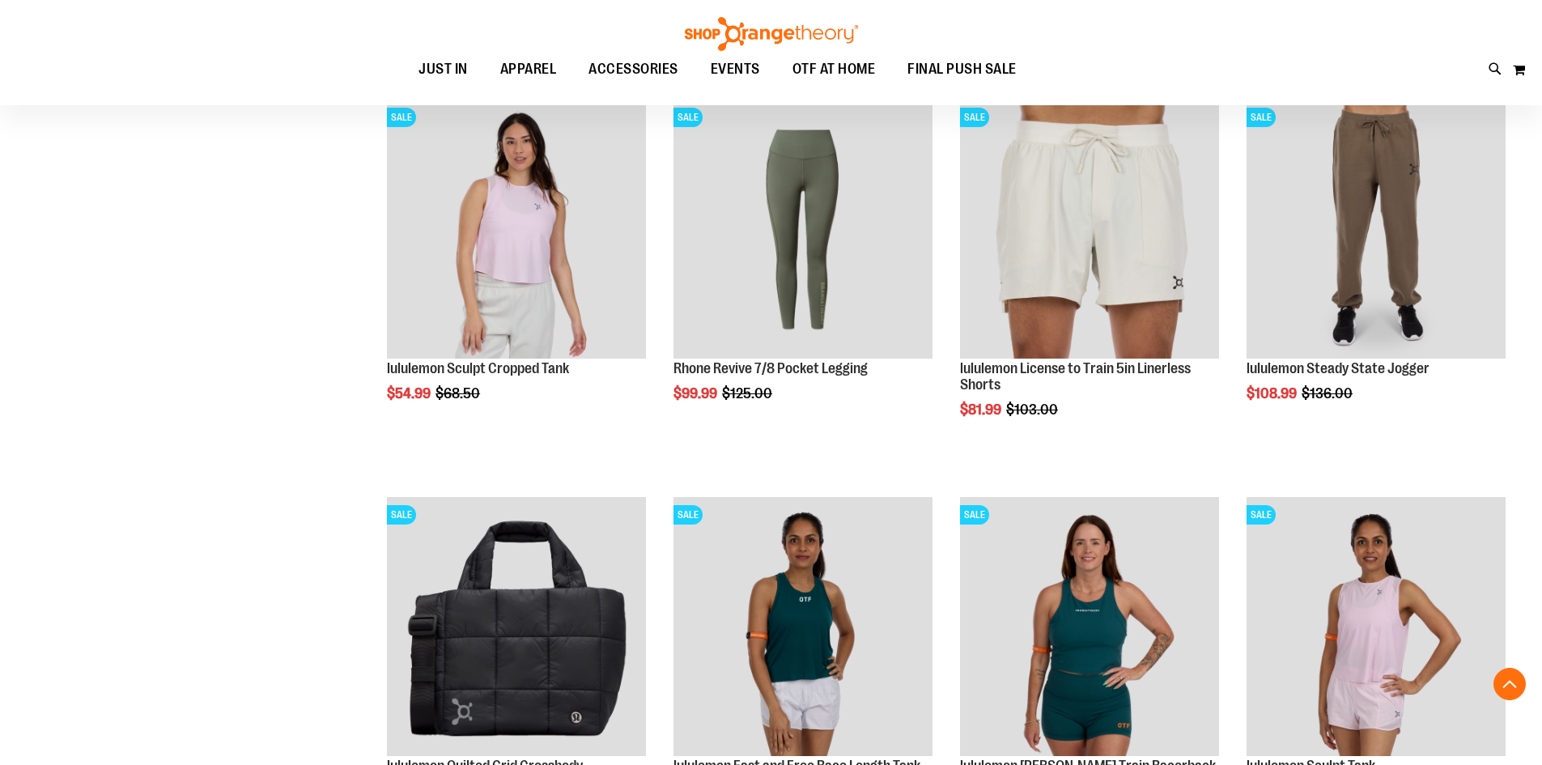
scroll to position [647, 0]
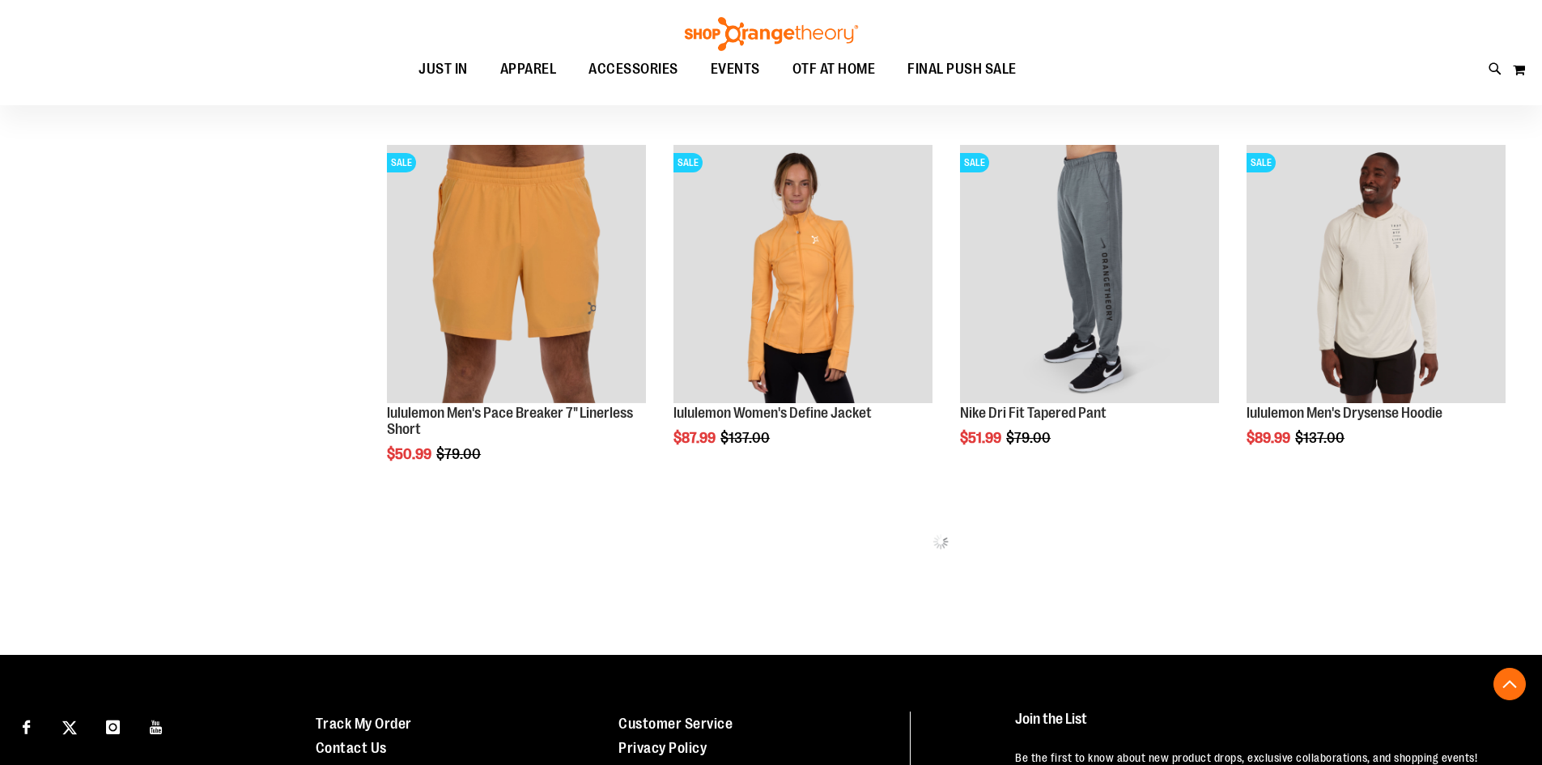
scroll to position [2185, 0]
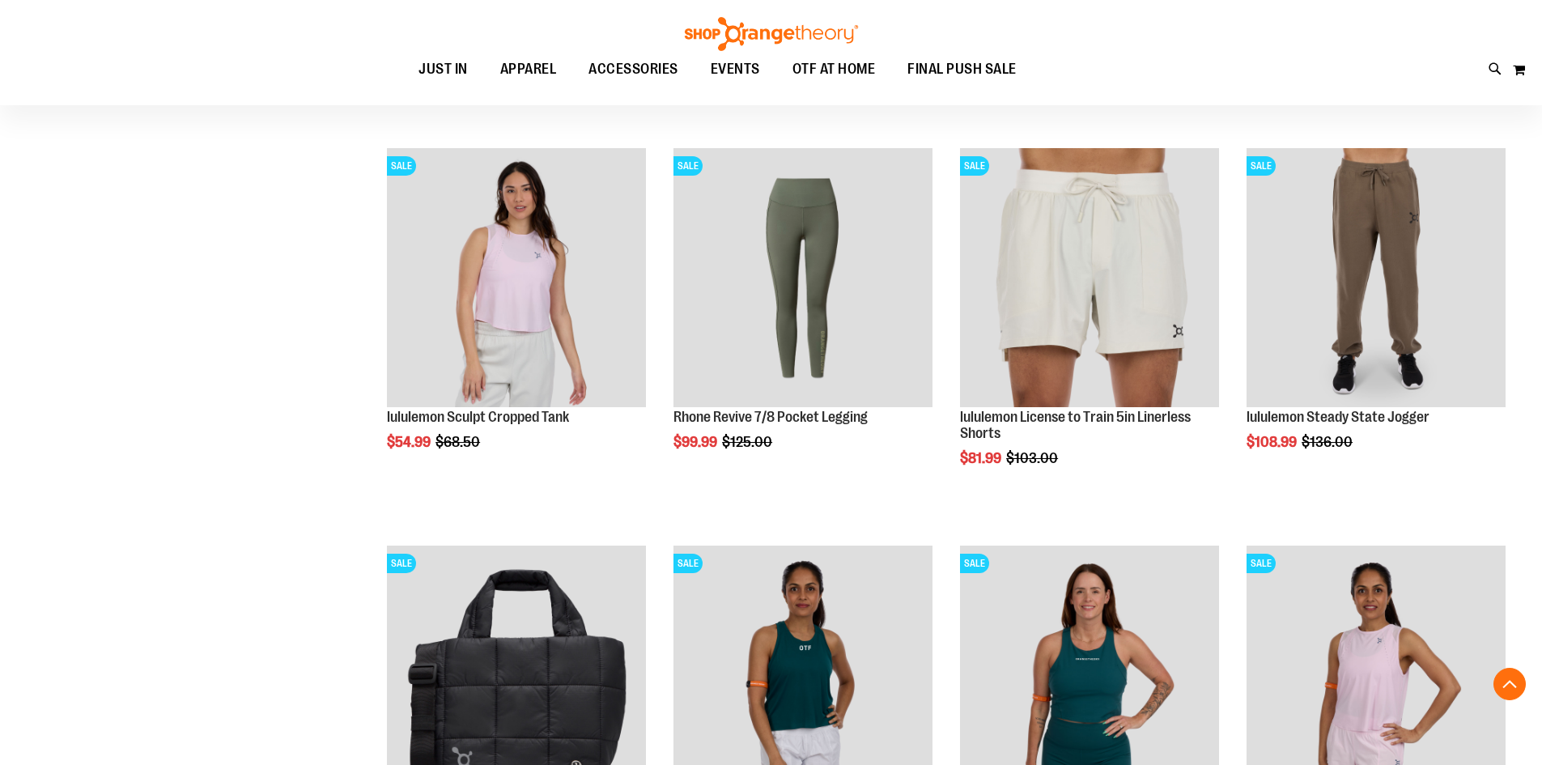
scroll to position [485, 0]
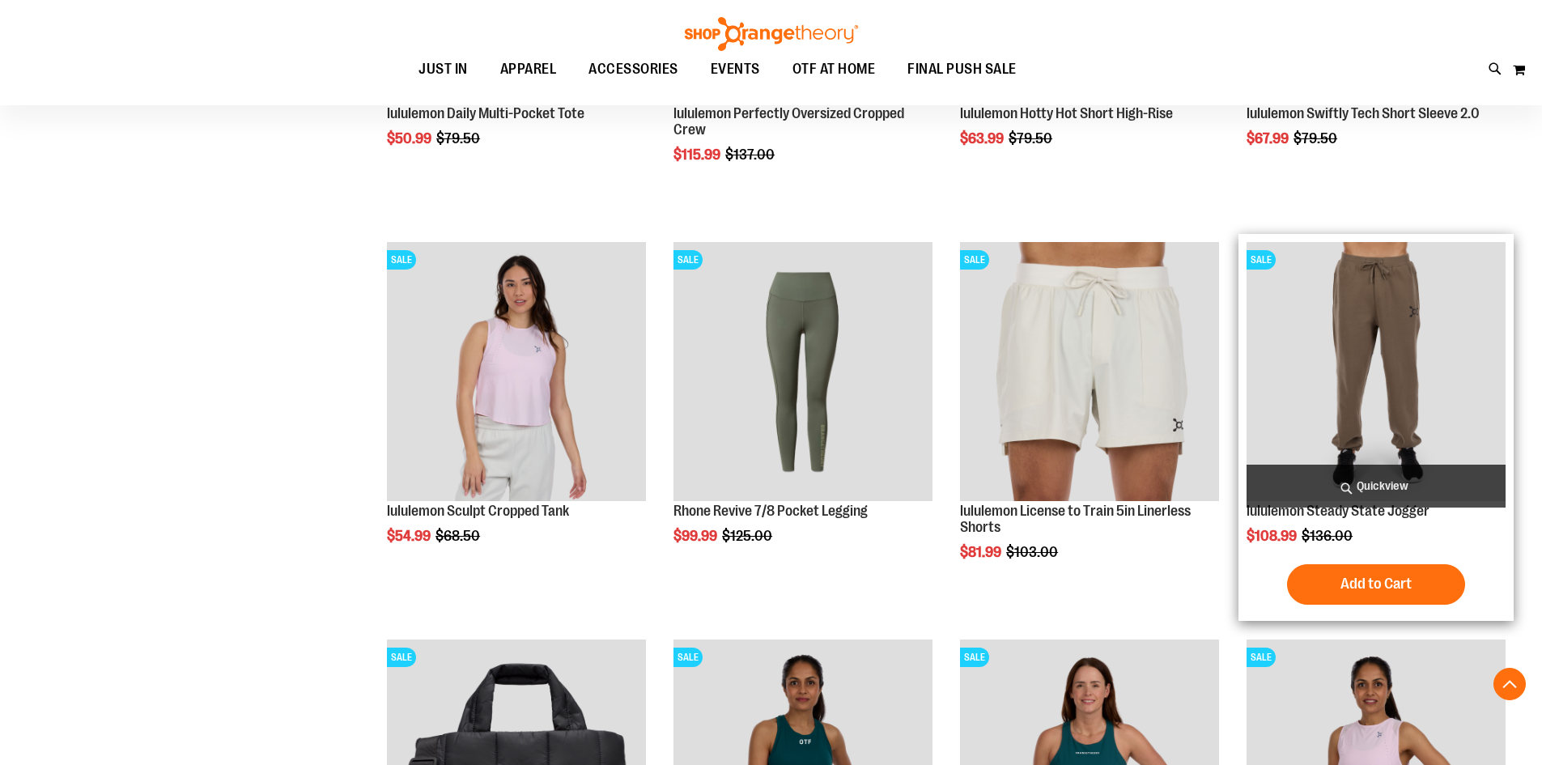
click at [1336, 352] on img "product" at bounding box center [1376, 371] width 259 height 259
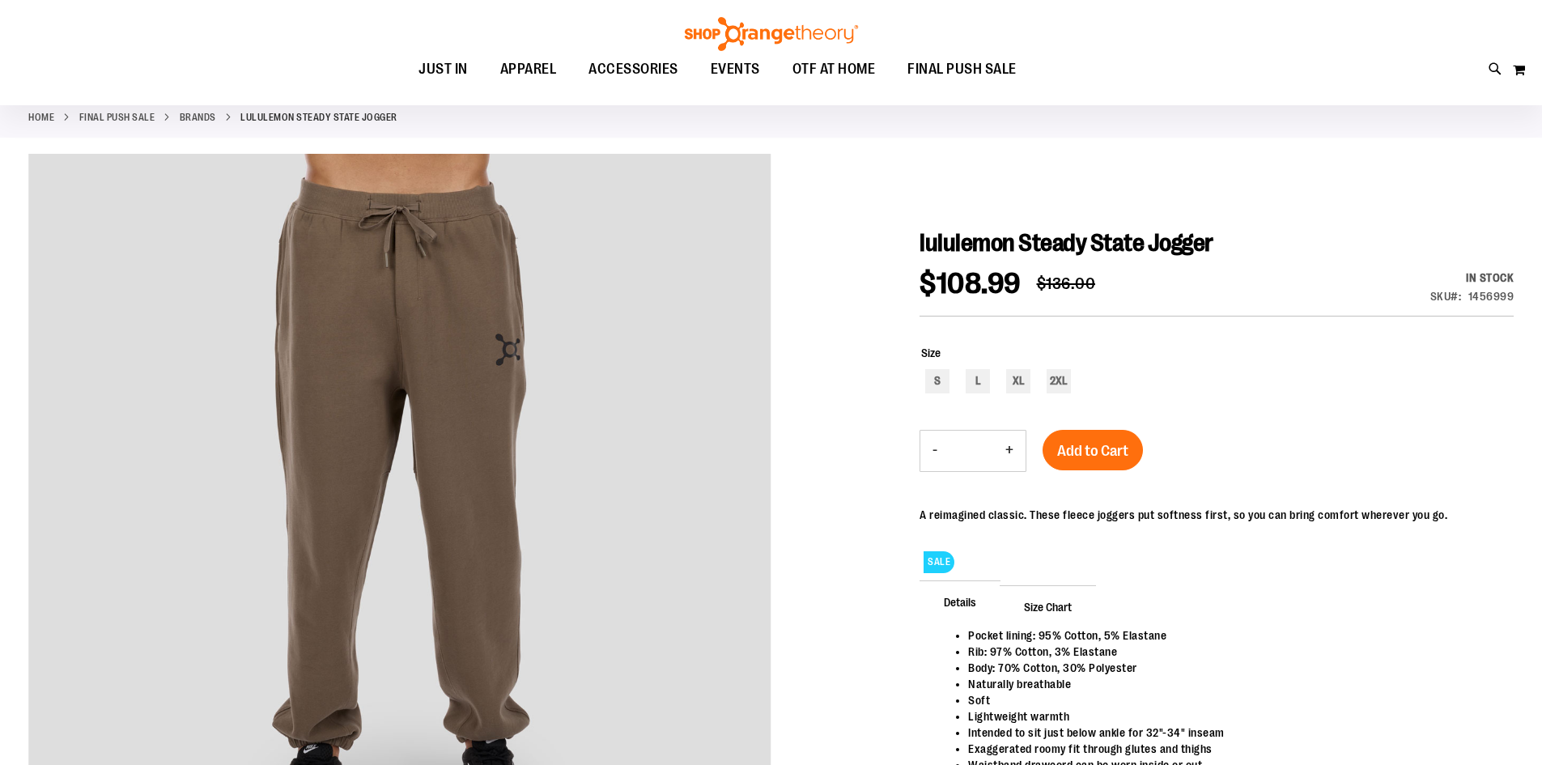
scroll to position [80, 0]
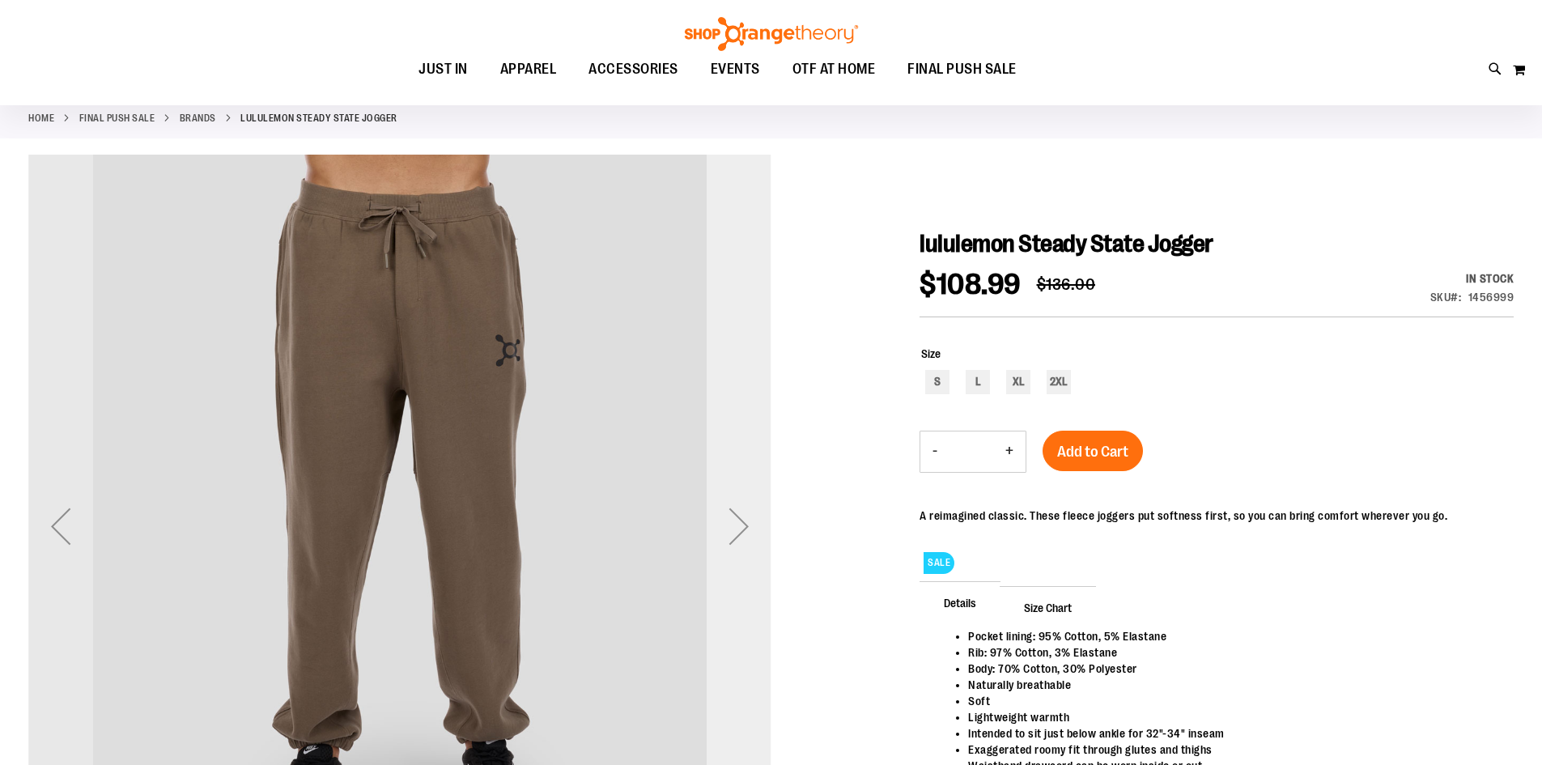
click at [746, 524] on div "Next" at bounding box center [739, 526] width 65 height 65
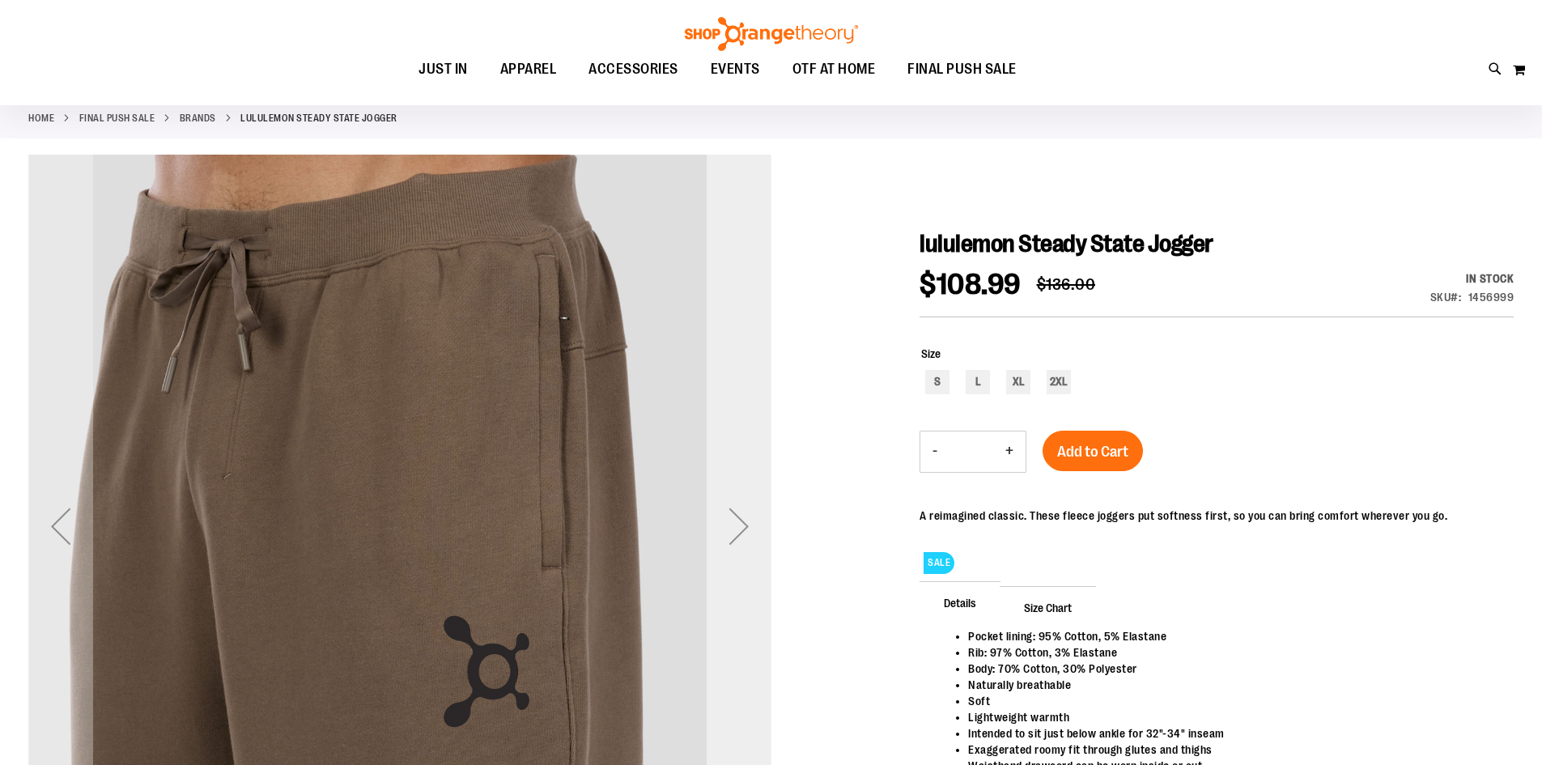
click at [746, 524] on div "Next" at bounding box center [739, 526] width 65 height 65
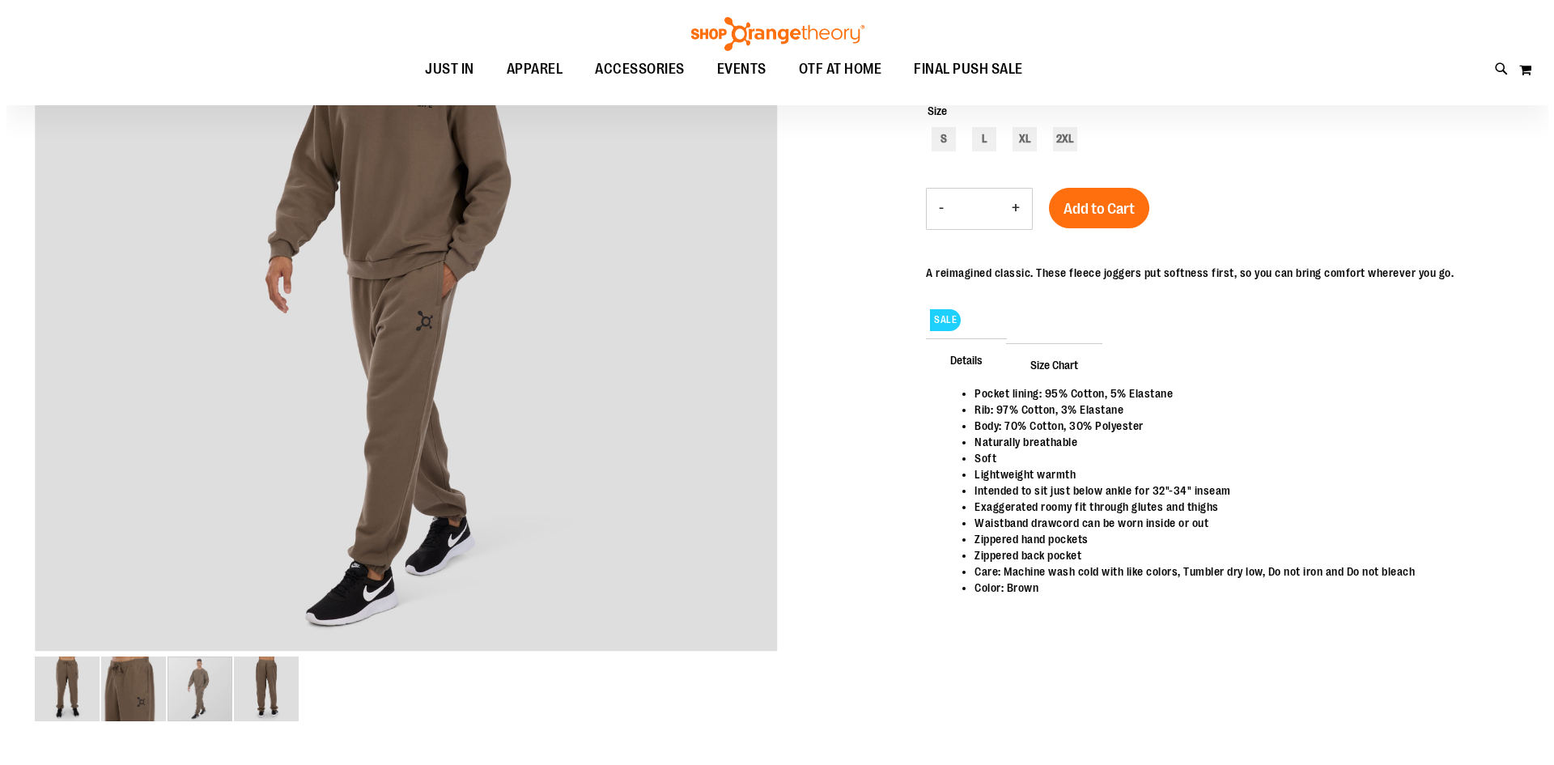
scroll to position [0, 0]
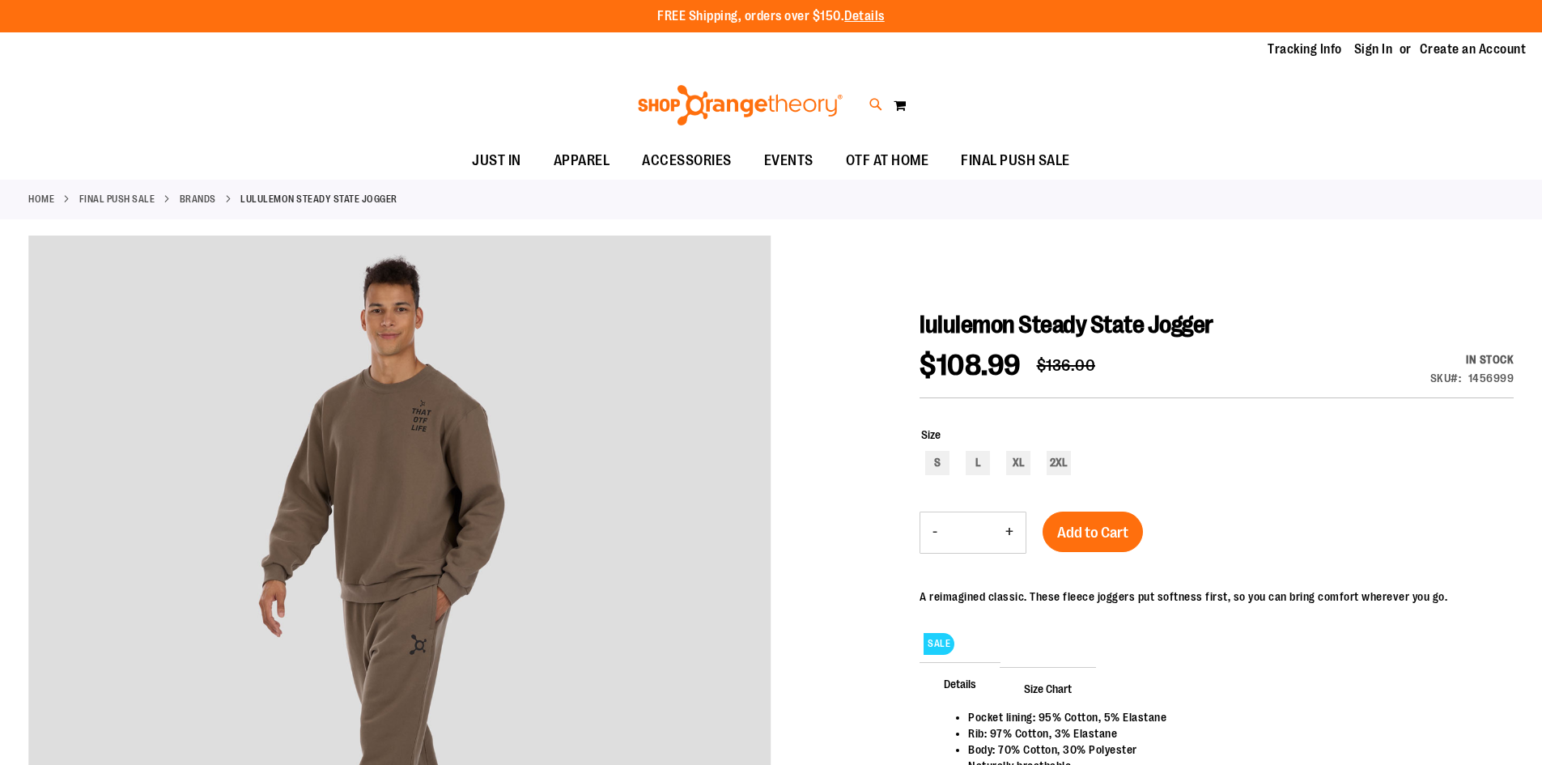
click at [874, 103] on icon at bounding box center [876, 105] width 14 height 19
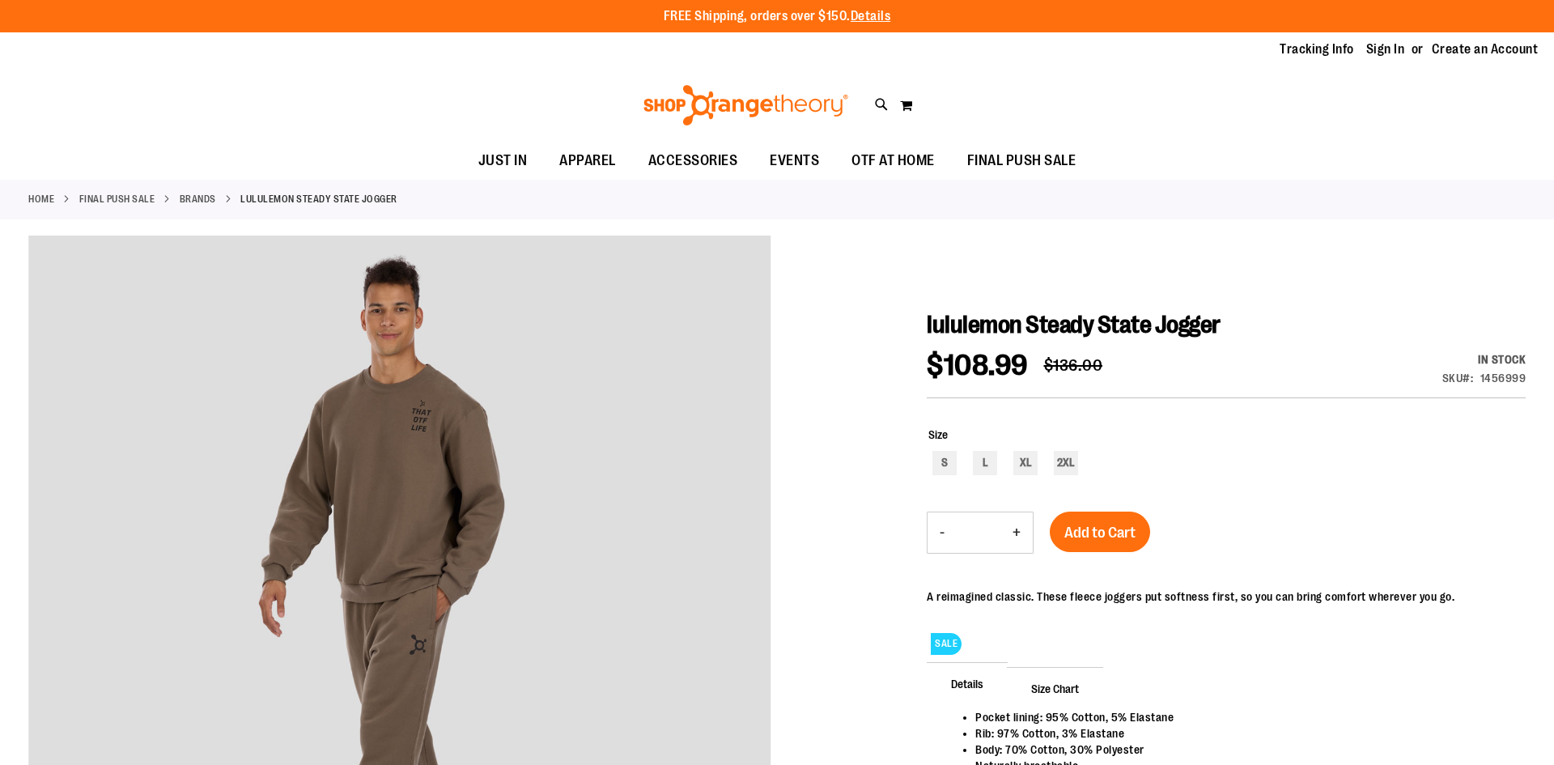
click at [595, 94] on input "Search" at bounding box center [776, 91] width 1233 height 53
type input "******"
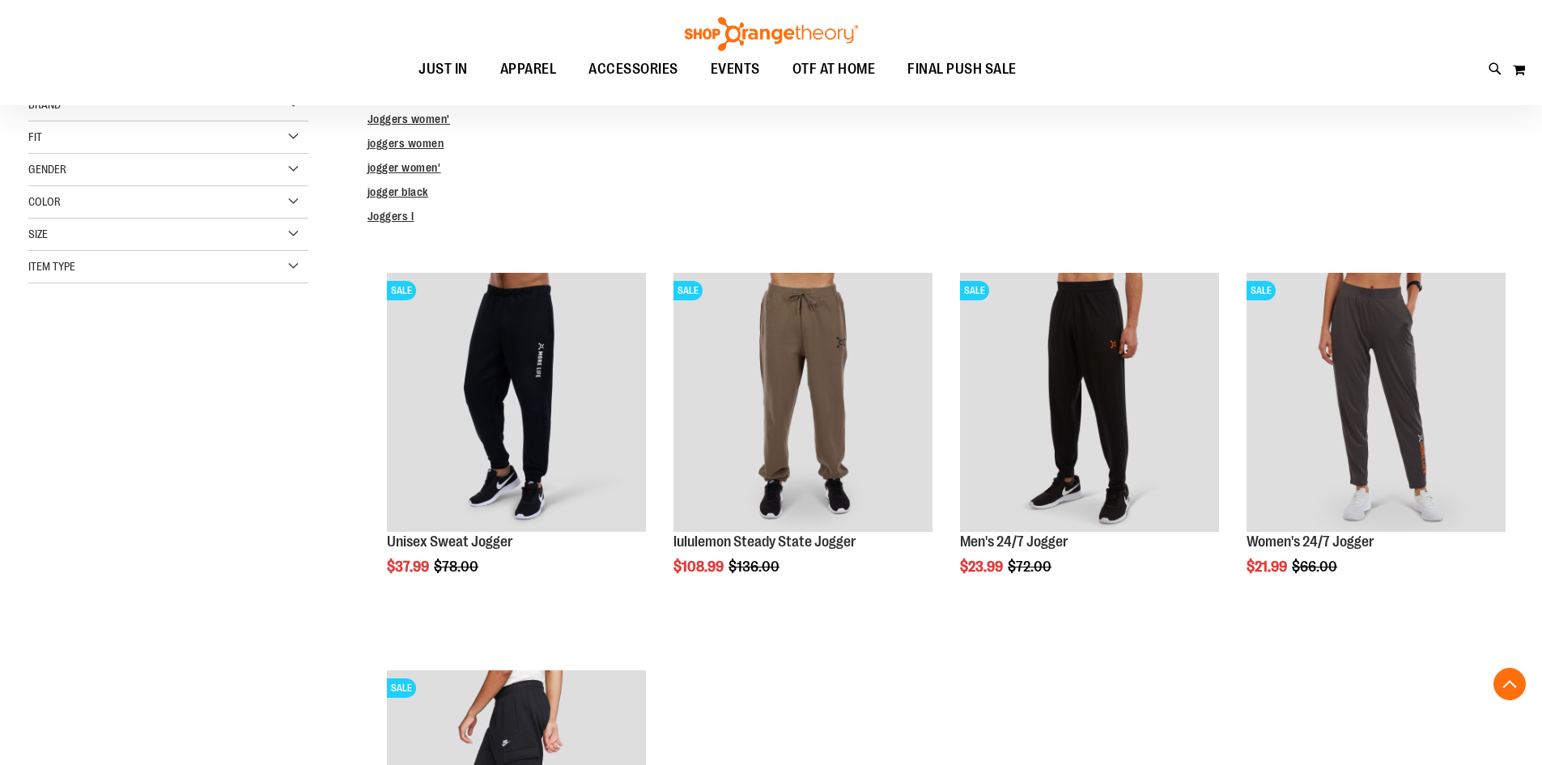
scroll to position [323, 0]
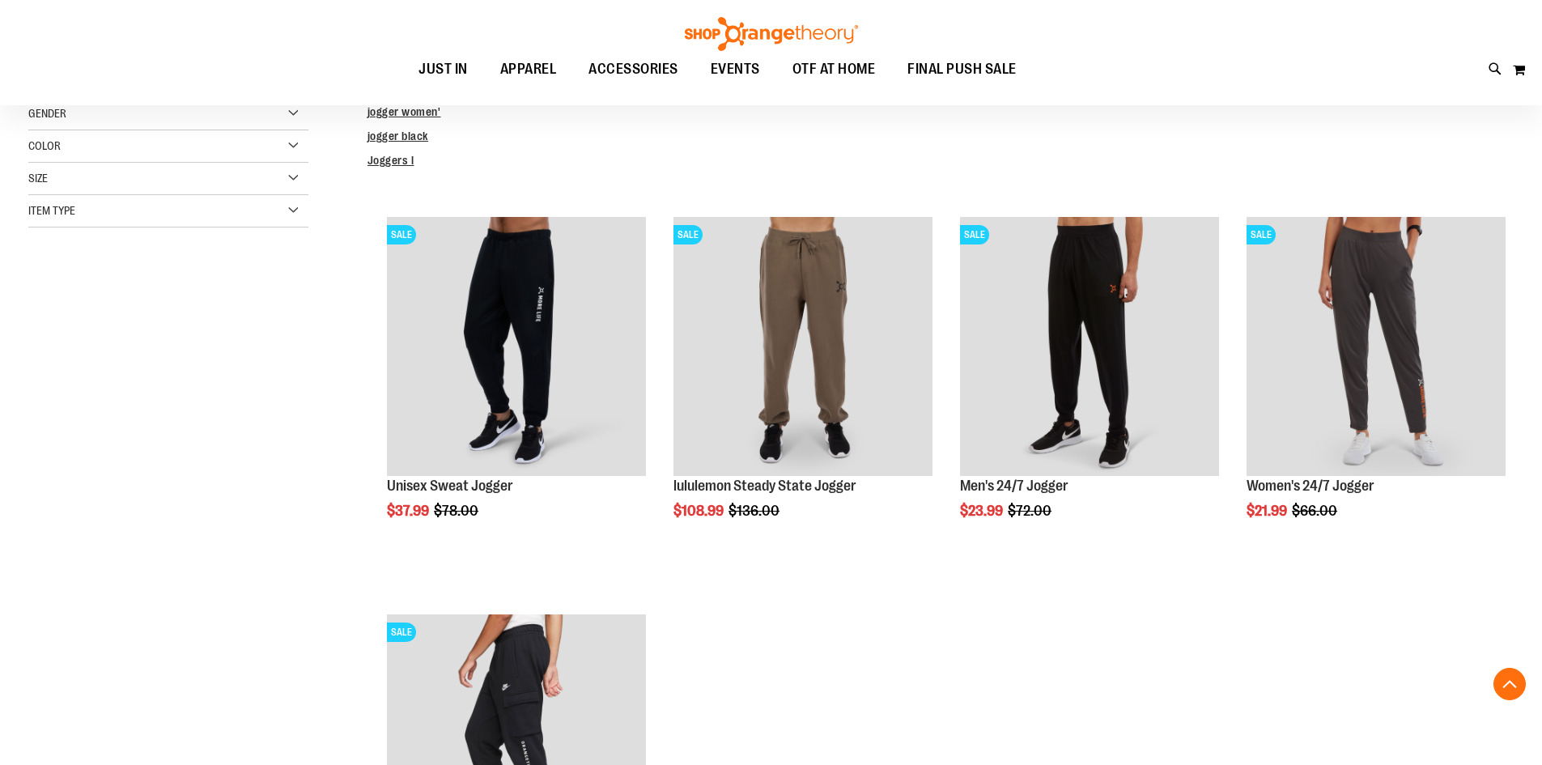
click at [1077, 673] on ol "SALE Unisex Sweat Jogger $37.99 Regular Price $78.00 [GEOGRAPHIC_DATA] Add to C…" at bounding box center [941, 606] width 1146 height 795
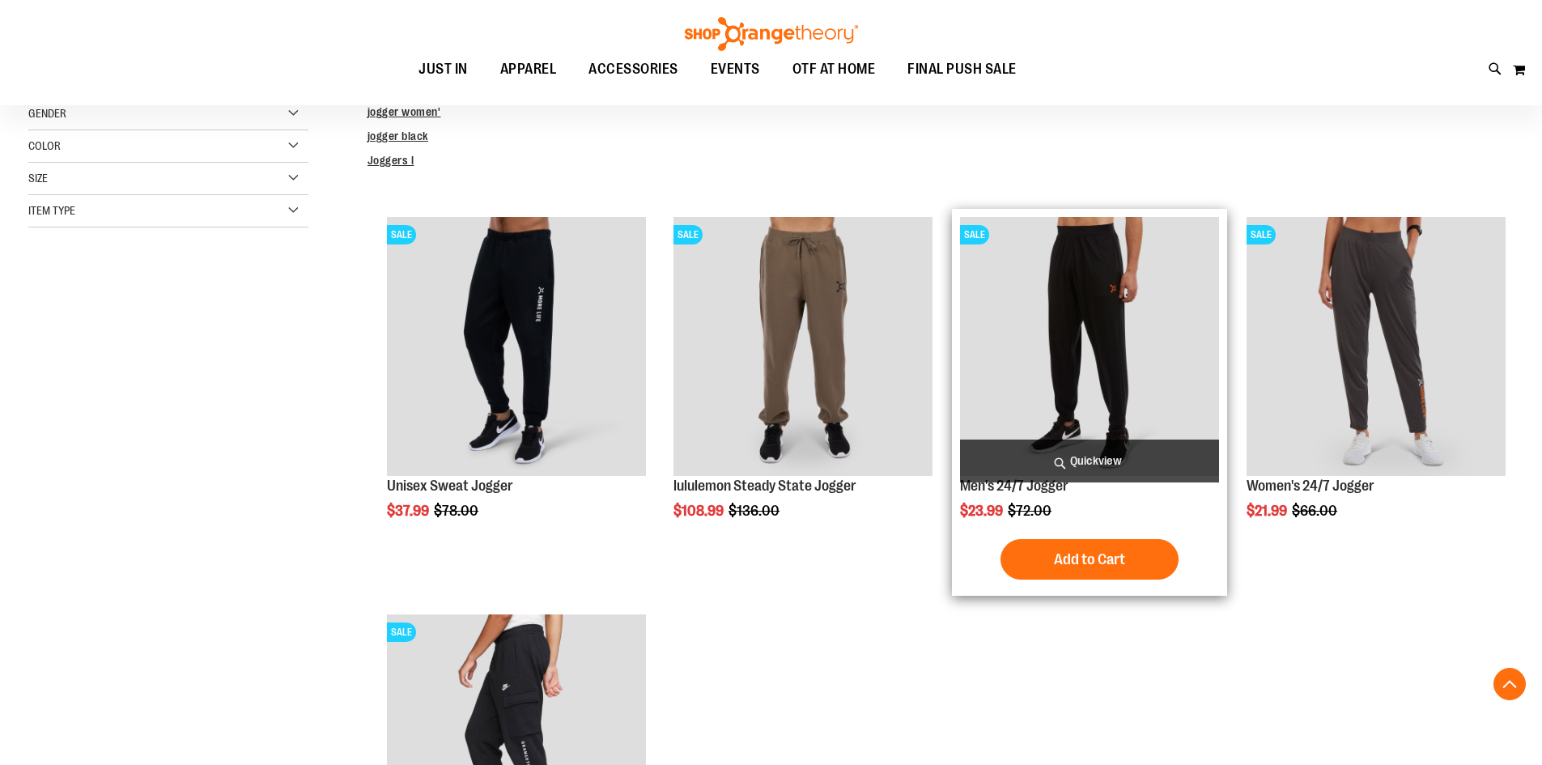
click at [1184, 270] on img "product" at bounding box center [1089, 346] width 259 height 259
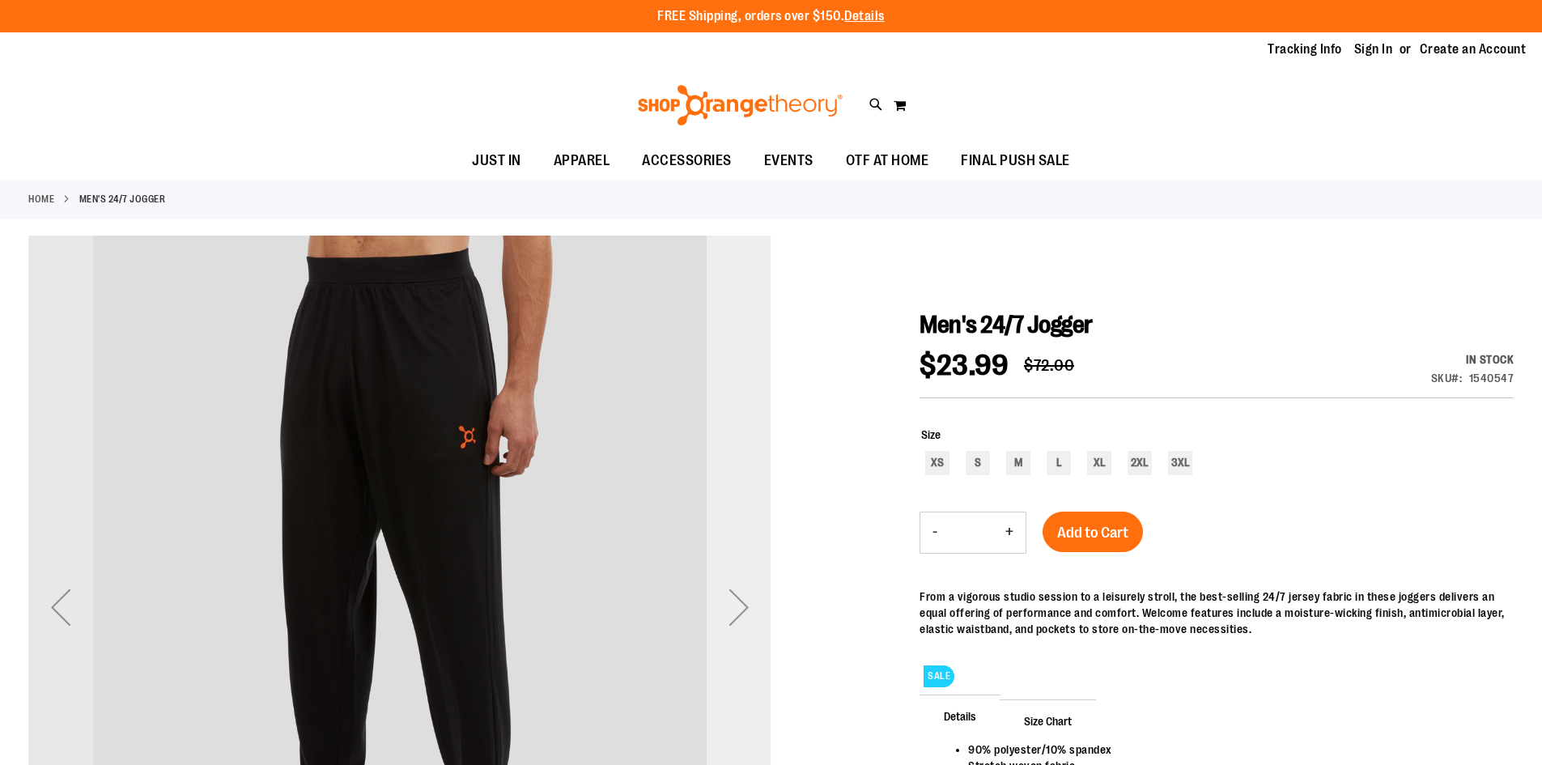
click at [761, 509] on div "Next" at bounding box center [739, 607] width 65 height 743
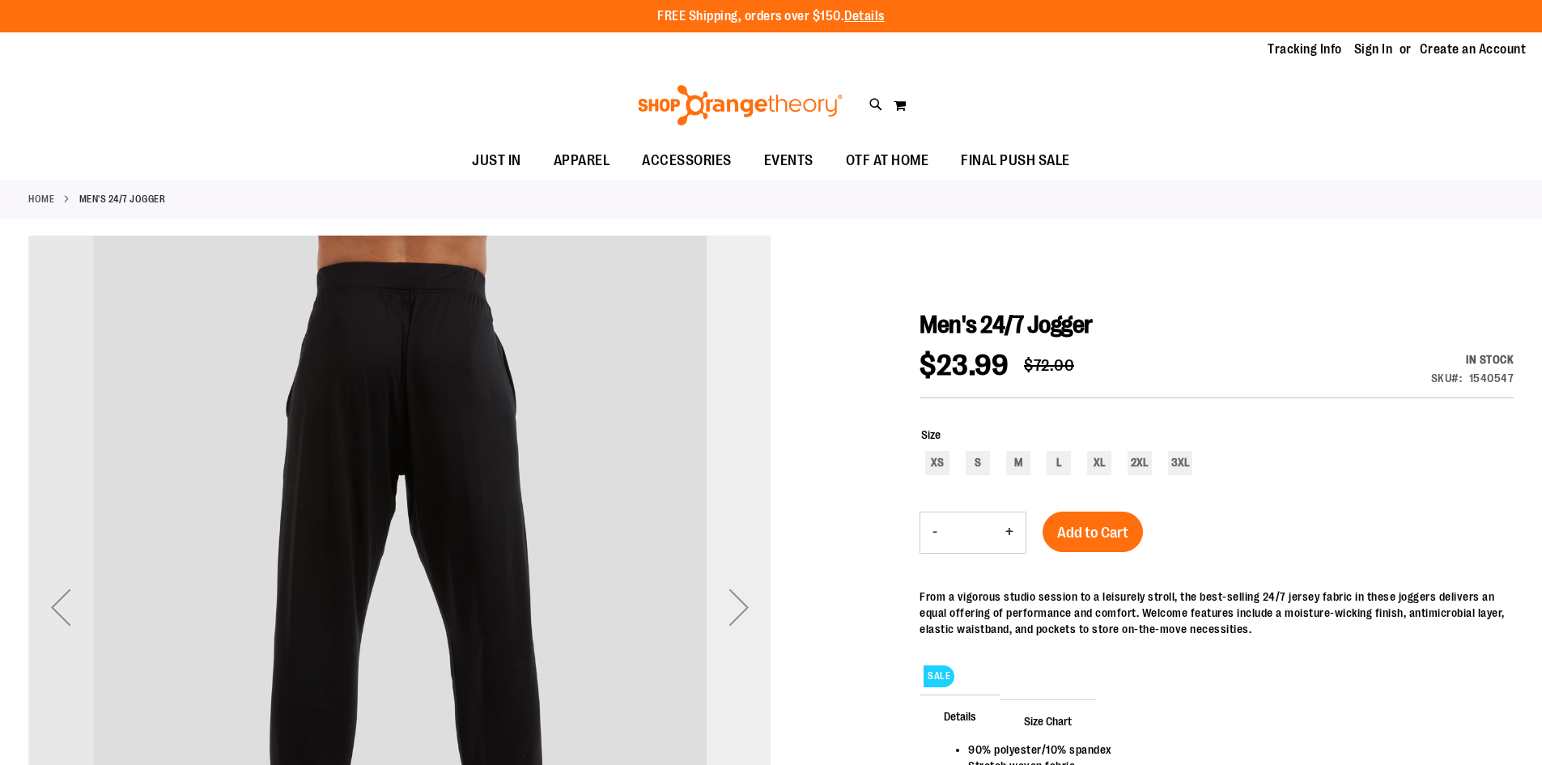
click at [753, 547] on div "Next" at bounding box center [739, 607] width 65 height 743
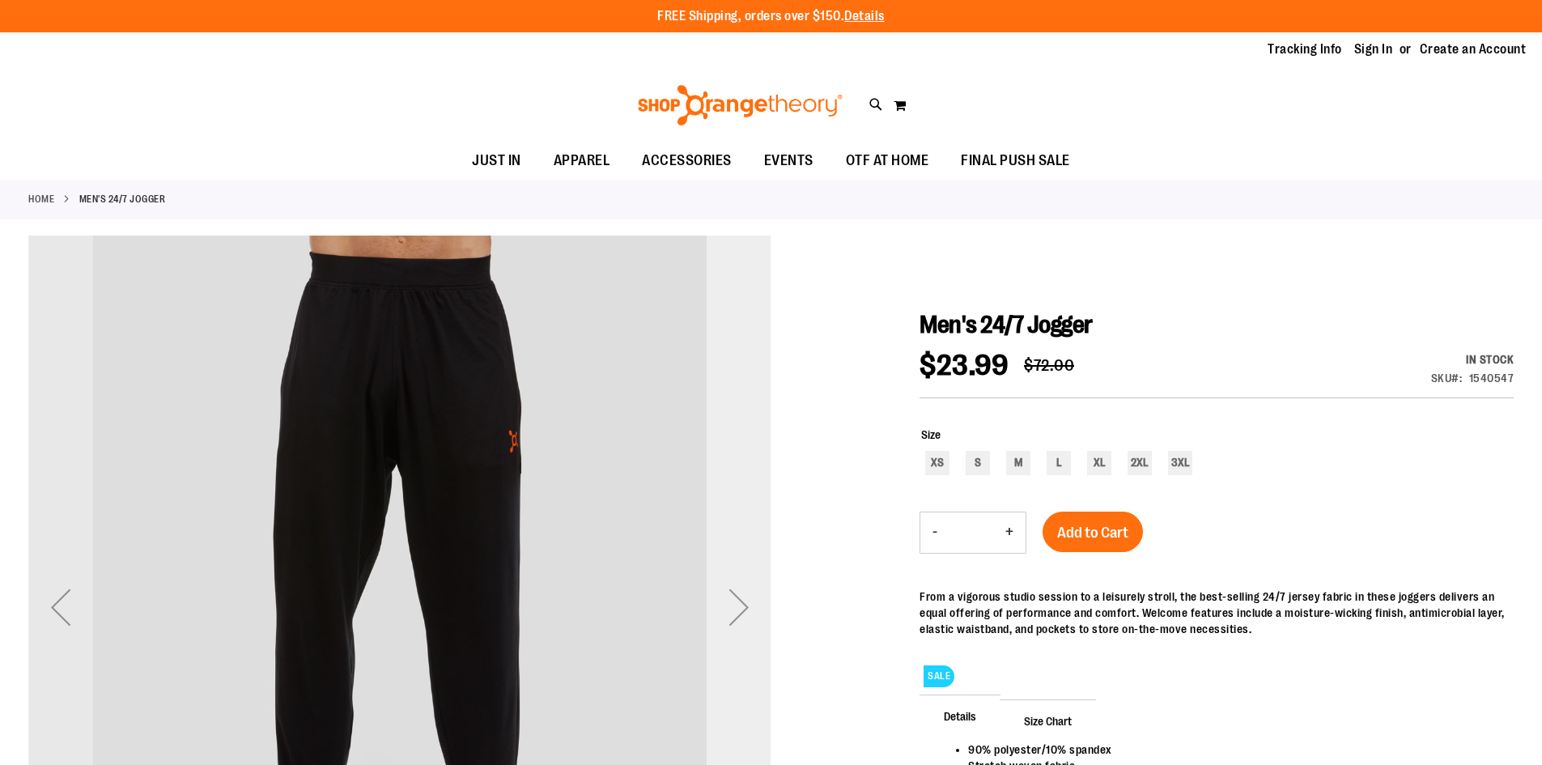
drag, startPoint x: 749, startPoint y: 540, endPoint x: 749, endPoint y: 550, distance: 9.7
click at [749, 547] on div "Next" at bounding box center [739, 607] width 65 height 743
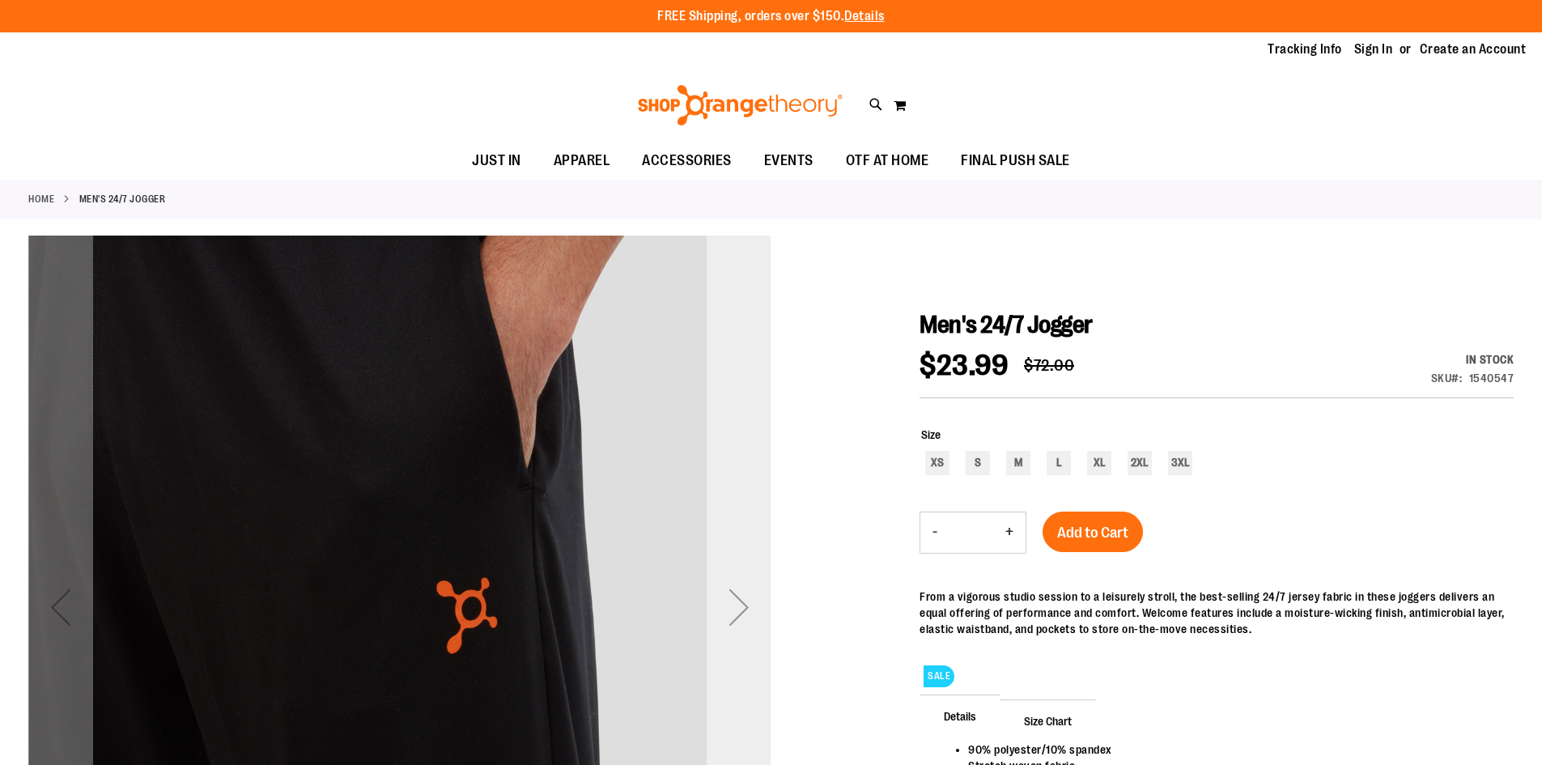
click at [749, 550] on div "Next" at bounding box center [739, 607] width 65 height 743
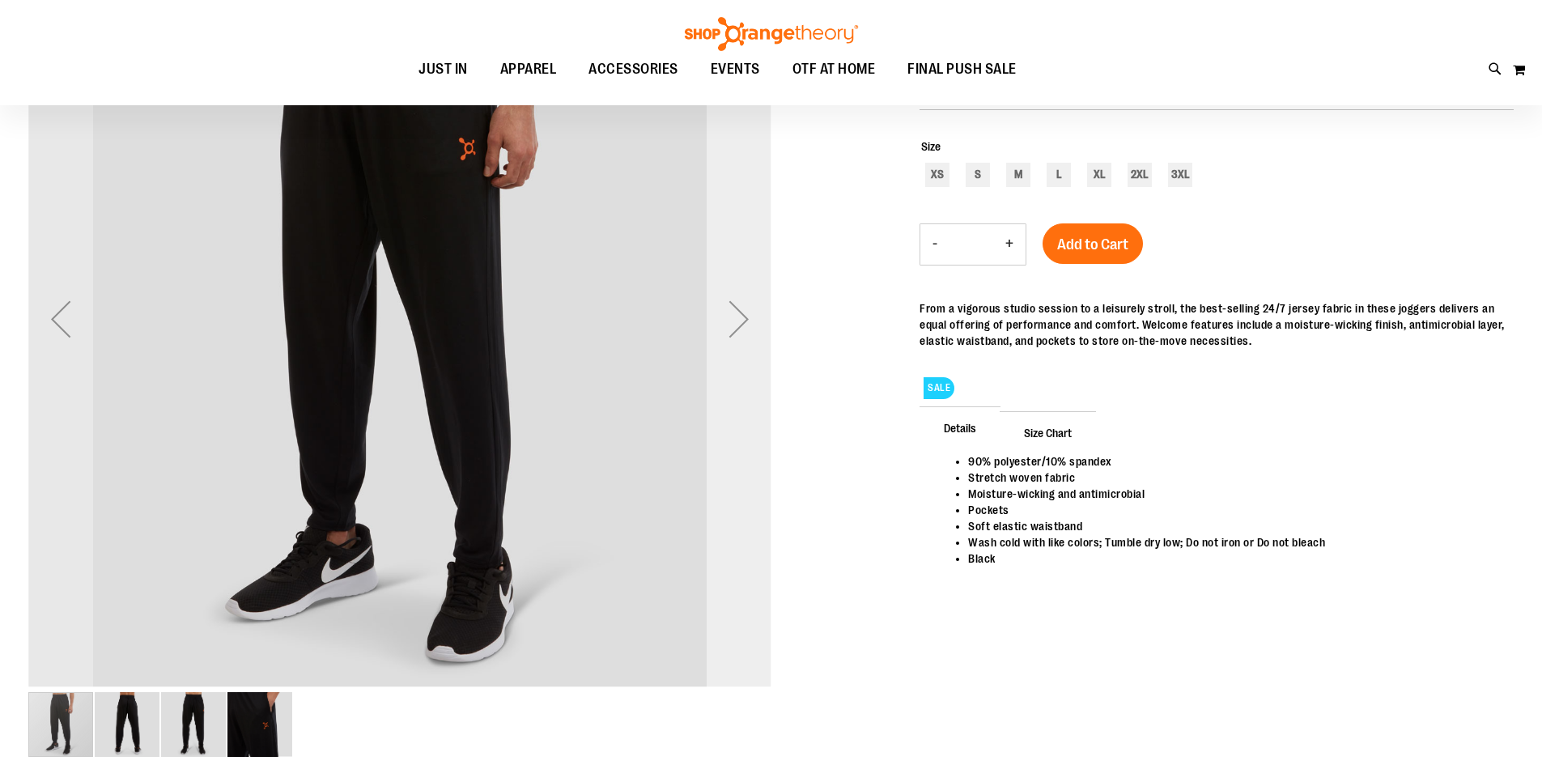
scroll to position [80, 0]
